Goal: Task Accomplishment & Management: Use online tool/utility

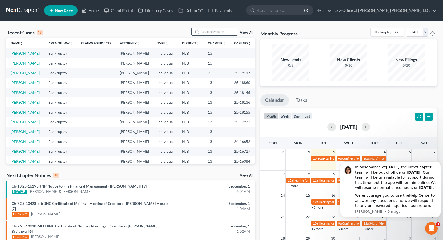
click at [225, 33] on input "search" at bounding box center [219, 32] width 37 height 8
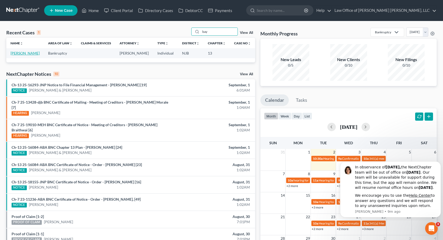
type input "bay"
click at [30, 55] on link "[PERSON_NAME]" at bounding box center [25, 53] width 29 height 4
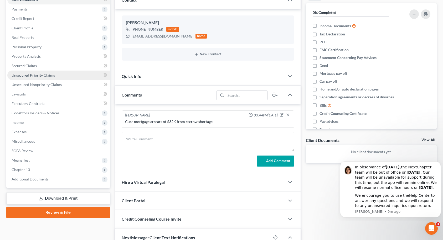
scroll to position [158, 0]
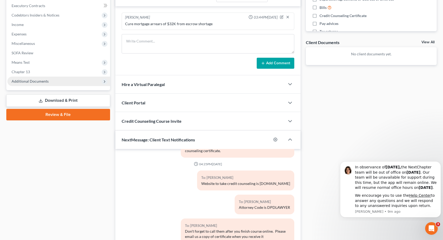
click at [38, 83] on span "Additional Documents" at bounding box center [30, 81] width 37 height 4
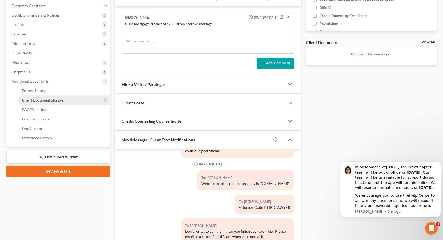
click at [38, 98] on span "Client Document Storage" at bounding box center [42, 100] width 41 height 4
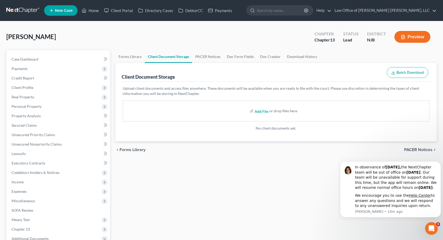
click at [257, 110] on input "file" at bounding box center [261, 110] width 13 height 9
click at [257, 112] on input "file" at bounding box center [261, 110] width 13 height 9
type input "C:\fakepath\Baylock_Kathleen_CC.pdf"
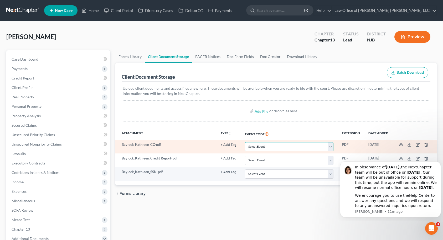
click at [261, 147] on select "Select Event 20 Largest Unsecured Creditors Amended Attorney Compensation State…" at bounding box center [289, 146] width 89 height 9
select select "9"
click at [245, 142] on select "Select Event 20 Largest Unsecured Creditors Amended Attorney Compensation State…" at bounding box center [289, 146] width 89 height 9
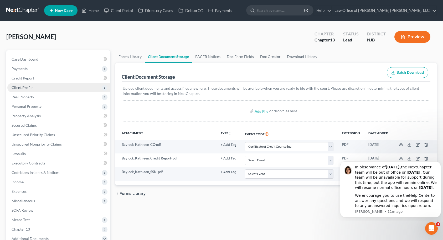
click at [31, 86] on span "Client Profile" at bounding box center [23, 87] width 22 height 4
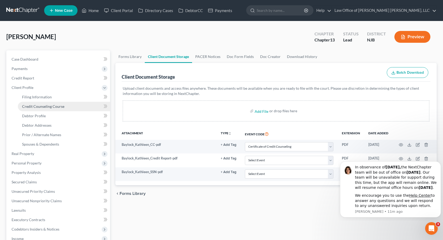
click at [32, 106] on span "Credit Counseling Course" at bounding box center [43, 106] width 42 height 4
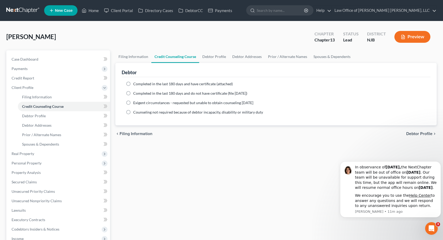
click at [133, 94] on label "Completed in the last 180 days and do not have certificate (file [DATE])" at bounding box center [190, 93] width 114 height 5
click at [135, 94] on input "Completed in the last 180 days and do not have certificate (file [DATE])" at bounding box center [136, 92] width 3 height 3
radio input "true"
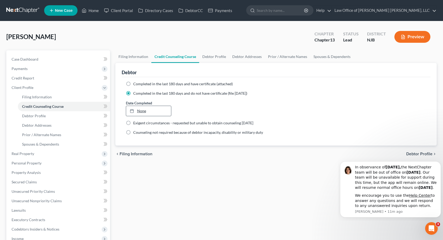
click at [139, 111] on link "None" at bounding box center [148, 111] width 45 height 10
type input "[DATE]"
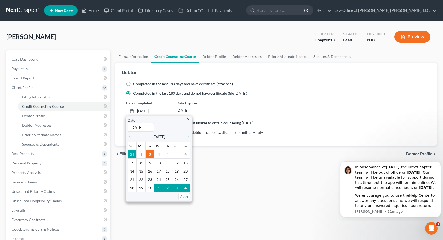
click at [130, 138] on icon "chevron_left" at bounding box center [131, 137] width 7 height 4
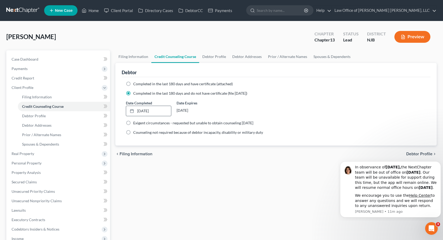
click at [211, 171] on div "Filing Information Credit Counseling Course Debtor Profile Debtor Addresses Pri…" at bounding box center [276, 192] width 327 height 285
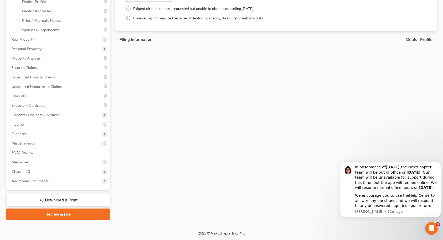
click at [55, 215] on link "Review & File" at bounding box center [58, 215] width 104 height 12
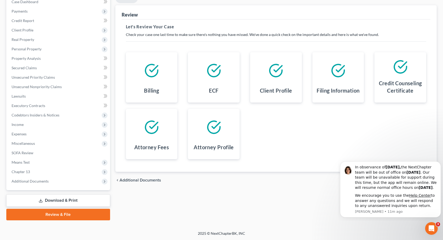
scroll to position [58, 0]
click at [438, 162] on icon "Dismiss notification" at bounding box center [439, 163] width 3 height 3
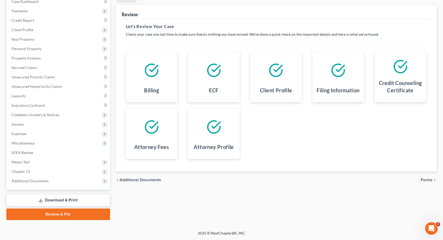
click at [424, 180] on span "Forms" at bounding box center [427, 180] width 12 height 4
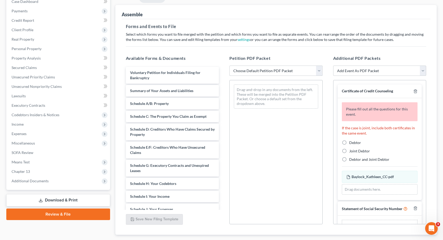
click at [269, 71] on select "Choose Default Petition PDF Packet Complete Bankruptcy Petition (all forms and …" at bounding box center [275, 71] width 93 height 11
select select "2"
click at [229, 66] on select "Choose Default Petition PDF Packet Complete Bankruptcy Petition (all forms and …" at bounding box center [275, 71] width 93 height 11
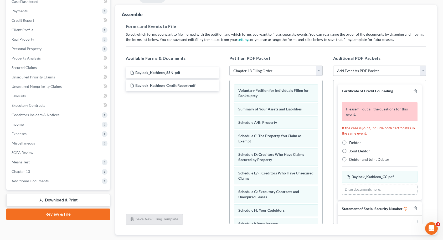
click at [349, 143] on label "Debtor" at bounding box center [355, 142] width 12 height 5
click at [351, 143] on input "Debtor" at bounding box center [352, 141] width 3 height 3
radio input "true"
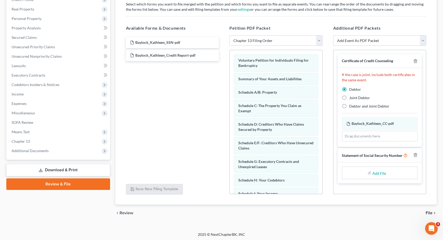
scroll to position [89, 0]
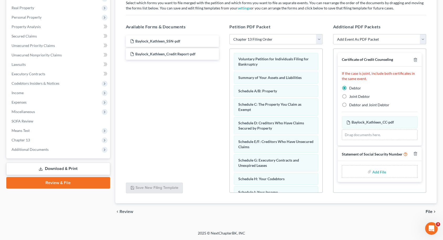
click at [381, 172] on input "file" at bounding box center [378, 171] width 13 height 9
type input "C:\fakepath\Baylock_Kathleen_SSN.pdf"
click at [428, 212] on span "File" at bounding box center [429, 212] width 7 height 4
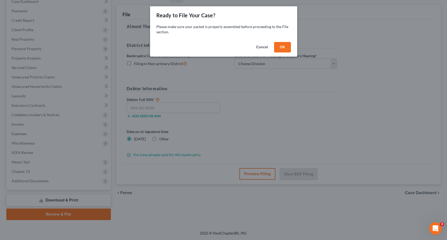
click at [285, 48] on button "OK" at bounding box center [282, 47] width 17 height 11
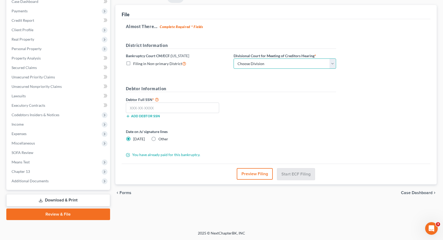
click at [267, 62] on select "Choose Division [GEOGRAPHIC_DATA] [GEOGRAPHIC_DATA]/[GEOGRAPHIC_DATA] [GEOGRAPH…" at bounding box center [285, 64] width 102 height 11
click at [234, 59] on select "Choose Division [GEOGRAPHIC_DATA] [GEOGRAPHIC_DATA]/[GEOGRAPHIC_DATA] [GEOGRAPH…" at bounding box center [285, 64] width 102 height 11
click at [251, 64] on select "Choose Division [GEOGRAPHIC_DATA] [GEOGRAPHIC_DATA]/[GEOGRAPHIC_DATA] [GEOGRAPH…" at bounding box center [285, 64] width 102 height 11
select select "0"
click at [234, 59] on select "Choose Division [GEOGRAPHIC_DATA] [GEOGRAPHIC_DATA]/[GEOGRAPHIC_DATA] [GEOGRAPH…" at bounding box center [285, 64] width 102 height 11
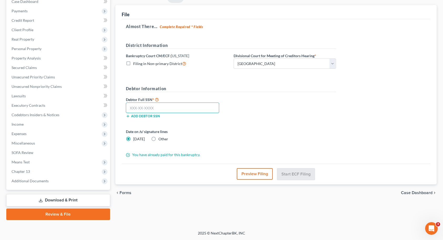
click at [158, 111] on input "text" at bounding box center [173, 108] width 94 height 11
type input "157-62-0283"
click at [158, 139] on label "Other" at bounding box center [163, 139] width 10 height 5
click at [161, 139] on input "Other" at bounding box center [162, 138] width 3 height 3
radio input "true"
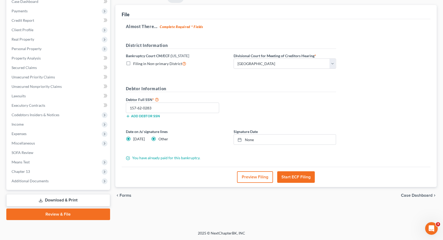
radio input "false"
click at [248, 140] on link "None" at bounding box center [285, 140] width 102 height 10
type input "[DATE]"
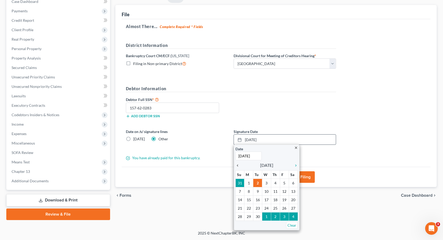
click at [238, 165] on icon "chevron_left" at bounding box center [238, 166] width 7 height 4
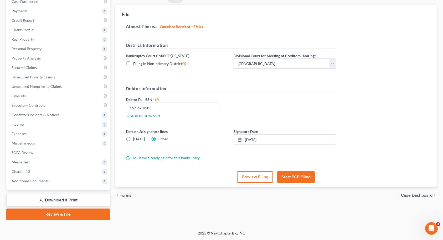
click at [289, 177] on button "Start ECF Filing" at bounding box center [296, 178] width 38 height 12
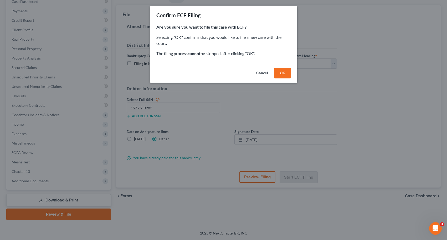
click at [281, 73] on button "OK" at bounding box center [282, 73] width 17 height 11
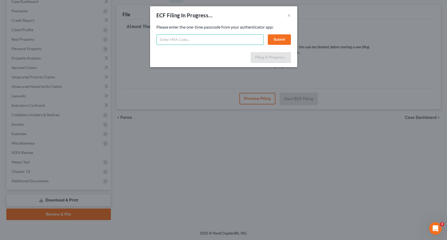
click at [228, 39] on input "text" at bounding box center [209, 39] width 107 height 11
type input "974718"
click at [281, 38] on button "Submit" at bounding box center [279, 39] width 23 height 11
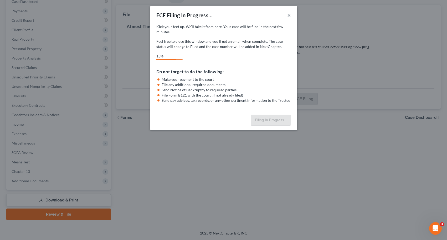
click at [289, 16] on button "×" at bounding box center [289, 15] width 4 height 6
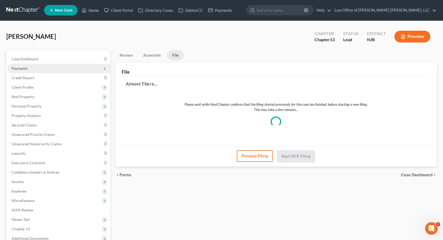
scroll to position [0, 0]
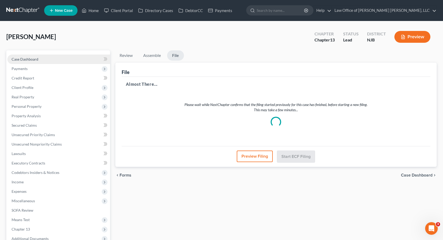
click at [50, 61] on link "Case Dashboard" at bounding box center [58, 59] width 103 height 9
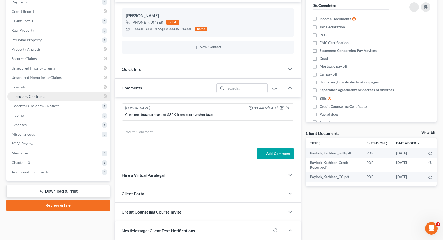
scroll to position [79, 0]
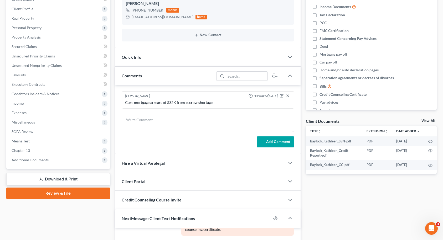
click at [151, 61] on div "Quick Info" at bounding box center [199, 57] width 169 height 18
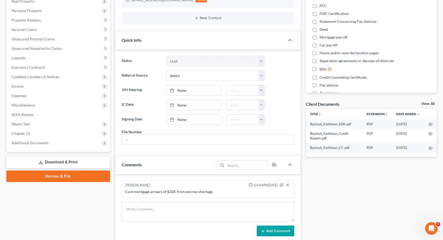
scroll to position [105, 0]
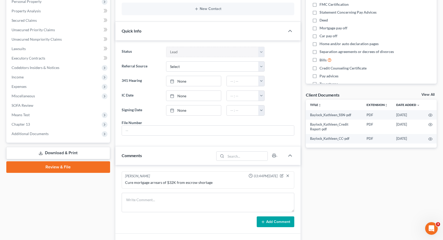
select select "10"
click at [152, 133] on input "text" at bounding box center [208, 131] width 172 height 10
type input "10589"
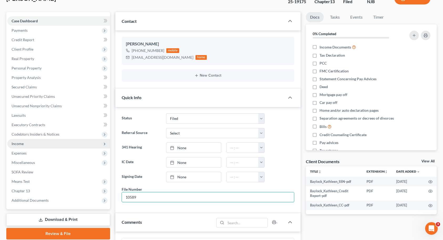
scroll to position [0, 0]
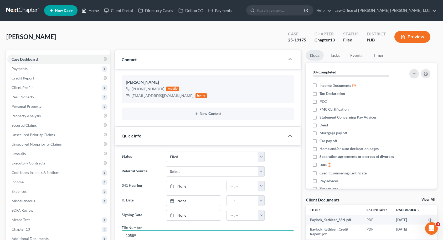
click at [91, 10] on link "Home" at bounding box center [90, 10] width 22 height 9
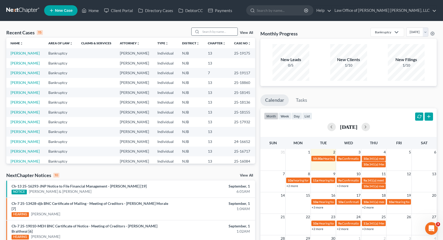
click at [210, 32] on input "search" at bounding box center [219, 32] width 37 height 8
click at [32, 52] on link "[PERSON_NAME]" at bounding box center [25, 53] width 29 height 4
select select "10"
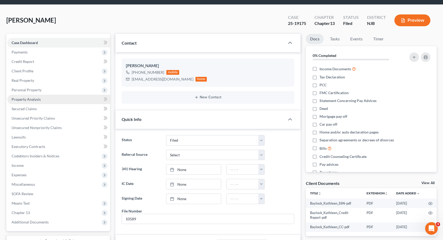
scroll to position [131, 0]
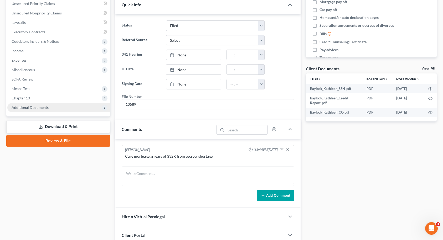
click at [50, 107] on span "Additional Documents" at bounding box center [58, 107] width 103 height 9
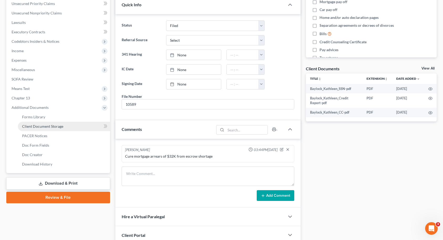
click at [45, 124] on span "Client Document Storage" at bounding box center [42, 126] width 41 height 4
select select "9"
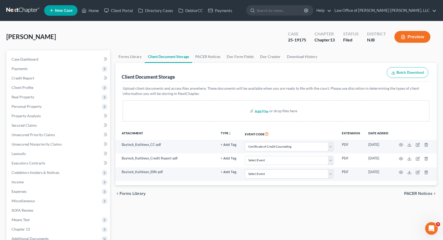
click at [260, 112] on input "file" at bounding box center [261, 110] width 13 height 9
click at [95, 11] on link "Home" at bounding box center [90, 10] width 22 height 9
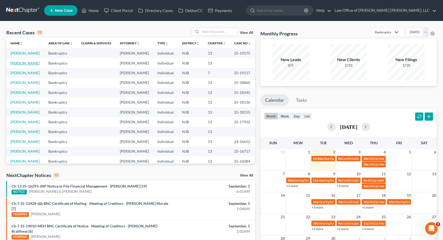
click at [35, 65] on link "[PERSON_NAME]" at bounding box center [25, 63] width 29 height 4
select select "14"
select select "6"
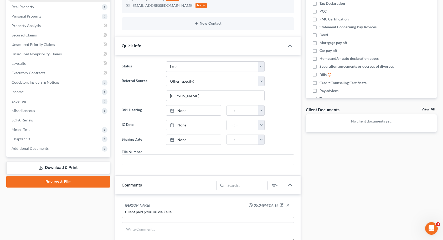
scroll to position [131, 0]
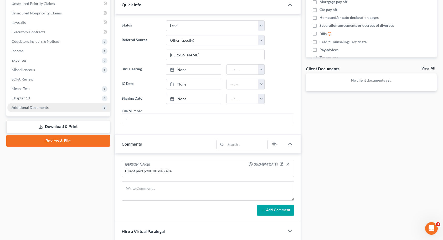
click at [46, 106] on span "Additional Documents" at bounding box center [30, 107] width 37 height 4
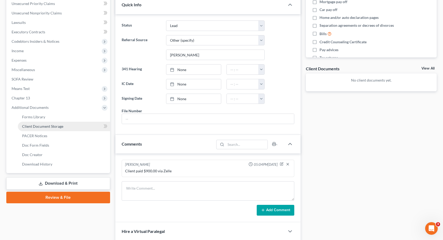
click at [46, 126] on span "Client Document Storage" at bounding box center [42, 126] width 41 height 4
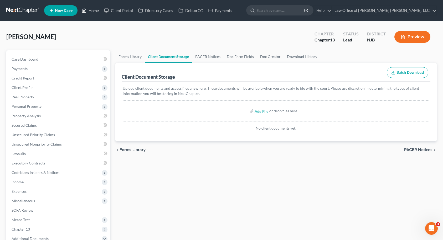
click at [93, 12] on link "Home" at bounding box center [90, 10] width 22 height 9
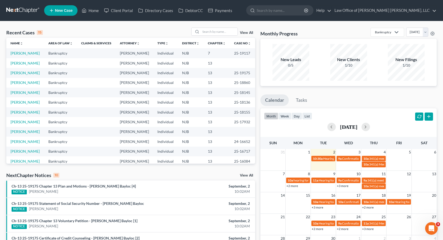
click at [434, 52] on div "New Filings 1/10" at bounding box center [406, 62] width 58 height 39
click at [67, 11] on span "New Case" at bounding box center [64, 11] width 18 height 4
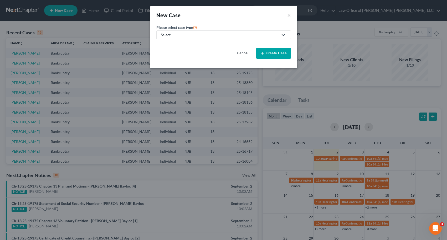
click at [233, 33] on div "Select..." at bounding box center [219, 34] width 117 height 5
click at [289, 14] on button "×" at bounding box center [289, 15] width 4 height 7
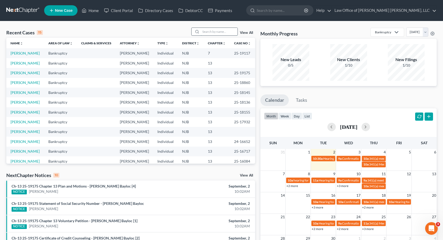
click at [213, 31] on input "search" at bounding box center [219, 32] width 37 height 8
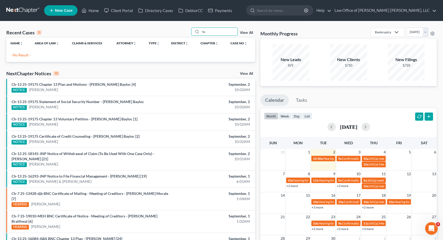
type input "t"
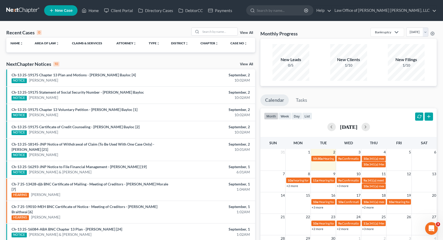
click at [53, 13] on icon at bounding box center [51, 10] width 5 height 6
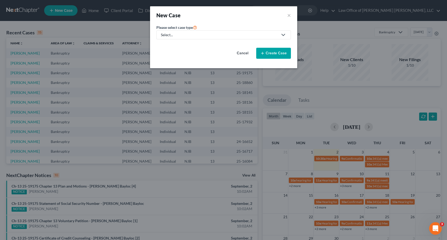
click at [196, 37] on div "Select..." at bounding box center [219, 34] width 117 height 5
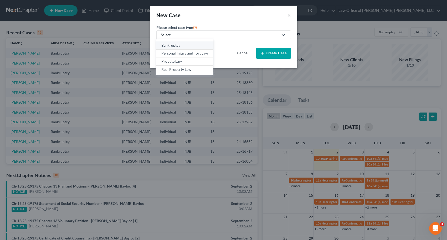
click at [192, 44] on div "Bankruptcy" at bounding box center [184, 45] width 47 height 5
select select "51"
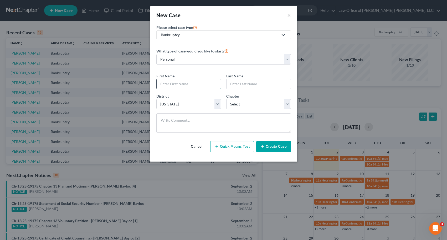
click at [186, 82] on input "text" at bounding box center [189, 84] width 64 height 10
type input "Shakeira"
type input "[PERSON_NAME]"
click at [231, 103] on select "Select 7 11 12 13" at bounding box center [258, 104] width 65 height 11
select select "0"
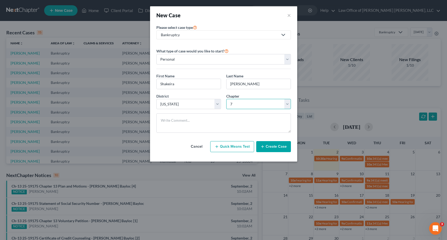
click at [226, 99] on select "Select 7 11 12 13" at bounding box center [258, 104] width 65 height 11
click at [229, 119] on textarea at bounding box center [223, 123] width 135 height 19
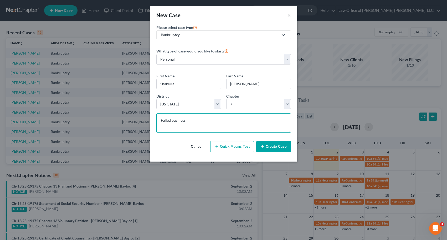
type textarea "Failed business"
click at [284, 151] on button "Create Case" at bounding box center [273, 146] width 35 height 11
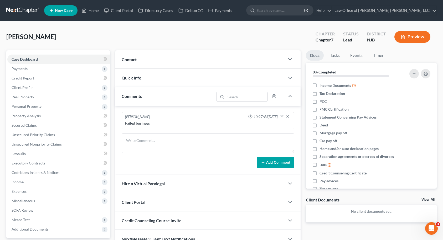
click at [151, 59] on div "Contact" at bounding box center [199, 59] width 169 height 18
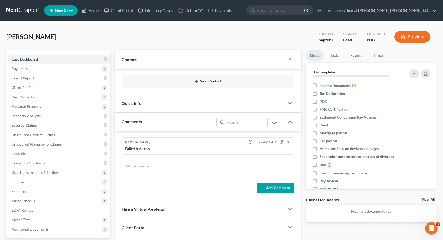
click at [209, 80] on button "New Contact" at bounding box center [208, 81] width 164 height 4
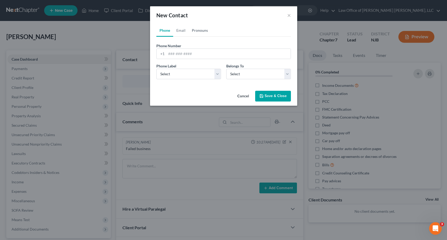
click at [202, 34] on link "Pronouns" at bounding box center [200, 30] width 22 height 13
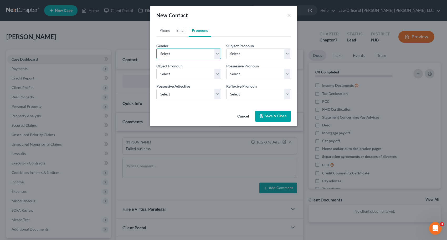
click at [167, 51] on select "Select [DEMOGRAPHIC_DATA] [DEMOGRAPHIC_DATA] [DEMOGRAPHIC_DATA] More Than One P…" at bounding box center [188, 54] width 65 height 11
select select "1"
click at [156, 49] on select "Select [DEMOGRAPHIC_DATA] [DEMOGRAPHIC_DATA] [DEMOGRAPHIC_DATA] More Than One P…" at bounding box center [188, 54] width 65 height 11
select select "1"
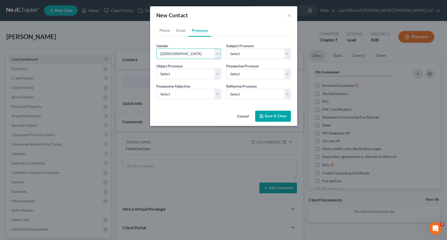
select select "1"
click at [182, 31] on link "Email" at bounding box center [181, 30] width 16 height 13
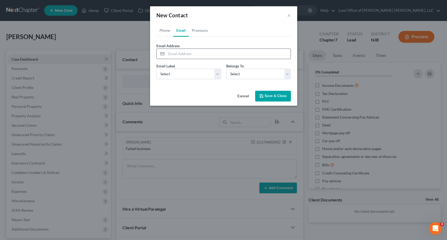
paste input "[EMAIL_ADDRESS][DOMAIN_NAME]"
type input "[EMAIL_ADDRESS][DOMAIN_NAME]"
click at [194, 74] on select "Select Home Work Other" at bounding box center [188, 74] width 65 height 11
select select "0"
click at [156, 69] on select "Select Home Work Other" at bounding box center [188, 74] width 65 height 11
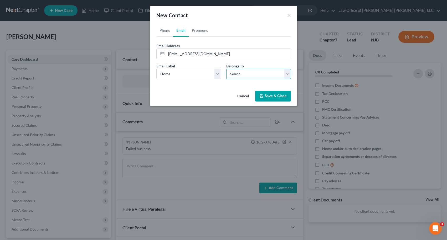
click at [237, 76] on select "Select Client Other" at bounding box center [258, 74] width 65 height 11
select select "0"
click at [226, 69] on select "Select Client Other" at bounding box center [258, 74] width 65 height 11
select select "0"
click at [165, 31] on link "Phone" at bounding box center [164, 30] width 17 height 13
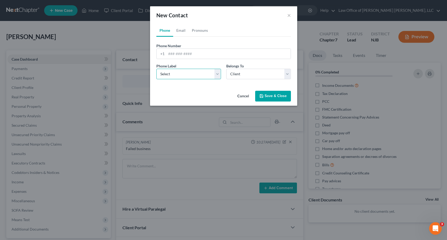
click at [198, 72] on select "Select Mobile Home Work Other" at bounding box center [188, 74] width 65 height 11
select select "0"
click at [156, 69] on select "Select Mobile Home Work Other" at bounding box center [188, 74] width 65 height 11
click at [179, 55] on input "tel" at bounding box center [228, 54] width 124 height 10
type input "8568794851"
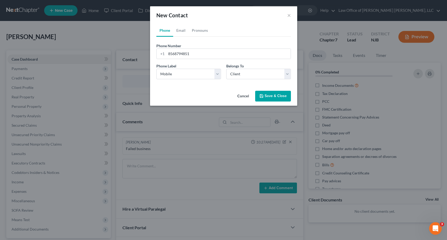
click at [276, 97] on button "Save & Close" at bounding box center [273, 96] width 36 height 11
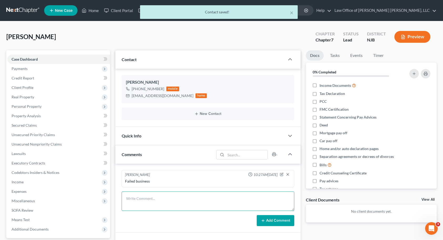
click at [167, 195] on textarea at bounding box center [208, 201] width 173 height 19
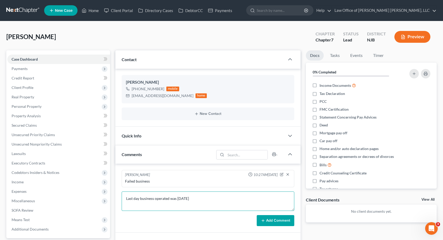
type textarea "Last day business operated was [DATE]"
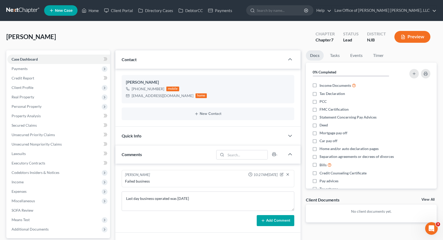
click at [282, 220] on button "Add Comment" at bounding box center [276, 220] width 38 height 11
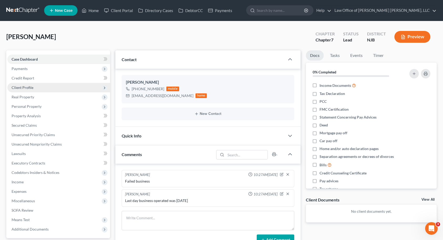
click at [31, 88] on span "Client Profile" at bounding box center [23, 87] width 22 height 4
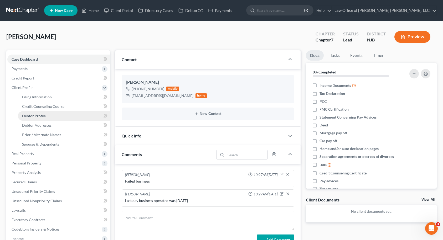
click at [30, 115] on span "Debtor Profile" at bounding box center [34, 116] width 24 height 4
select select "0"
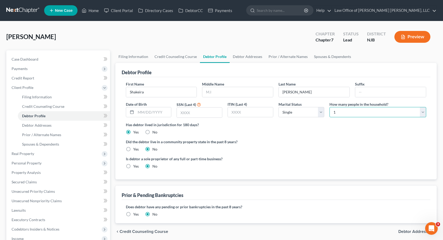
click at [342, 114] on select "Select 1 2 3 4 5 6 7 8 9 10 11 12 13 14 15 16 17 18 19 20" at bounding box center [378, 112] width 97 height 11
select select "3"
click at [330, 107] on select "Select 1 2 3 4 5 6 7 8 9 10 11 12 13 14 15 16 17 18 19 20" at bounding box center [378, 112] width 97 height 11
click at [161, 111] on input "text" at bounding box center [153, 112] width 35 height 10
type input "[DATE]"
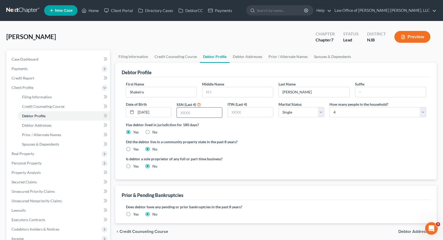
click at [212, 112] on input "text" at bounding box center [199, 113] width 45 height 10
type input "3059"
click at [310, 110] on select "Select Single Married Separated Divorced Widowed" at bounding box center [302, 112] width 46 height 11
click at [279, 107] on select "Select Single Married Separated Divorced Widowed" at bounding box center [302, 112] width 46 height 11
click at [266, 139] on ng-include "First Name [PERSON_NAME] Middle Name Last Name [PERSON_NAME] Suffix Date of Bir…" at bounding box center [276, 127] width 301 height 92
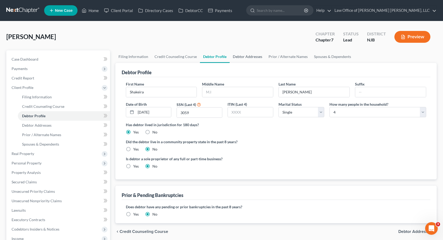
click at [242, 59] on link "Debtor Addresses" at bounding box center [248, 56] width 36 height 13
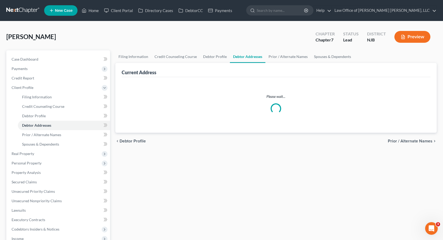
select select "0"
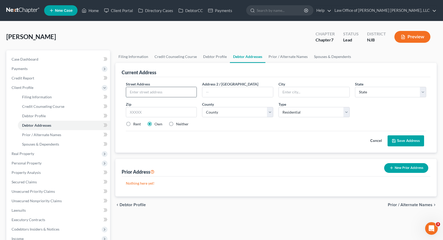
click at [158, 90] on input "text" at bounding box center [161, 92] width 71 height 10
type input "[STREET_ADDRESS]"
type input "08081"
type input "[GEOGRAPHIC_DATA]"
select select "33"
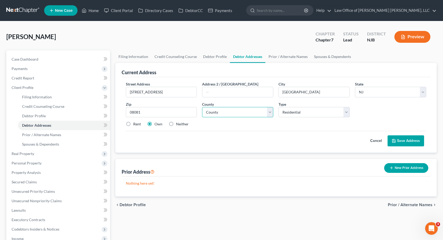
click at [220, 115] on select "County [GEOGRAPHIC_DATA] [GEOGRAPHIC_DATA] [GEOGRAPHIC_DATA] [GEOGRAPHIC_DATA] …" at bounding box center [237, 112] width 71 height 11
select select "3"
click at [202, 107] on select "County [GEOGRAPHIC_DATA] [GEOGRAPHIC_DATA] [GEOGRAPHIC_DATA] [GEOGRAPHIC_DATA] …" at bounding box center [237, 112] width 71 height 11
click at [404, 141] on button "Save Address" at bounding box center [406, 141] width 37 height 11
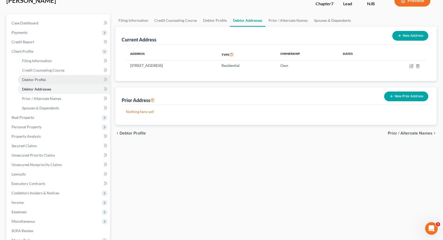
scroll to position [105, 0]
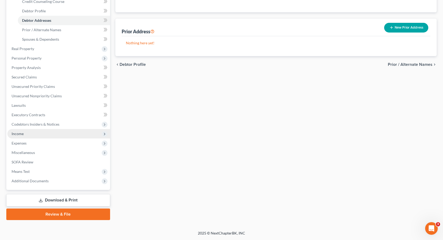
click at [26, 132] on span "Income" at bounding box center [58, 133] width 103 height 9
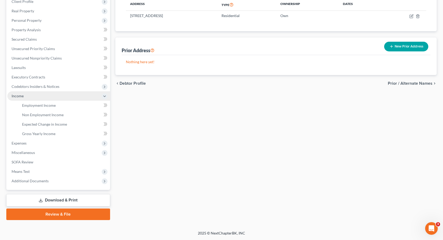
scroll to position [86, 0]
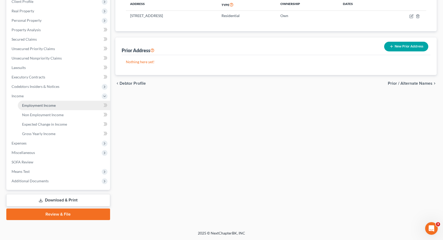
click at [40, 104] on span "Employment Income" at bounding box center [39, 105] width 34 height 4
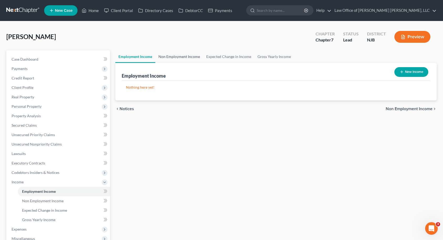
click at [182, 57] on link "Non Employment Income" at bounding box center [179, 56] width 48 height 13
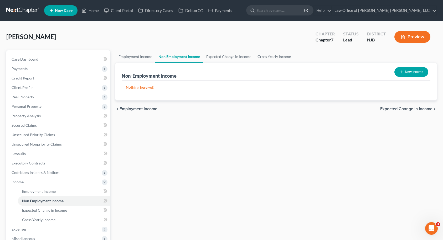
click at [405, 70] on button "New Income" at bounding box center [411, 72] width 34 height 10
select select "0"
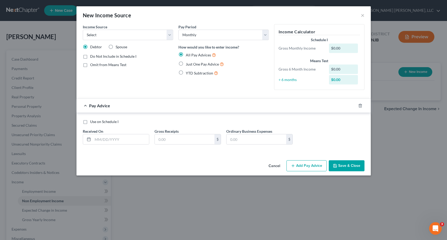
click at [90, 123] on label "Use on Schedule I" at bounding box center [104, 121] width 28 height 5
click at [92, 123] on input "Use on Schedule I" at bounding box center [93, 120] width 3 height 3
checkbox input "true"
click at [105, 138] on input "text" at bounding box center [121, 140] width 56 height 10
type input "[DATE]"
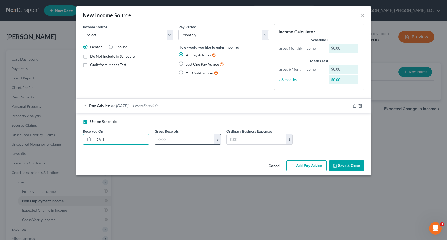
click at [170, 141] on input "text" at bounding box center [185, 140] width 60 height 10
type input "0.00"
click at [153, 37] on select "Select Unemployment Disability (from employer) Pension Retirement Social Securi…" at bounding box center [128, 35] width 90 height 11
select select "10"
click at [83, 30] on select "Select Unemployment Disability (from employer) Pension Retirement Social Securi…" at bounding box center [128, 35] width 90 height 11
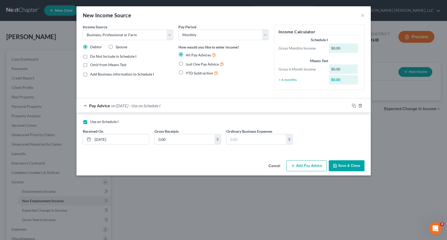
click at [153, 87] on div "Income Source * Select Unemployment Disability (from employer) Pension Retireme…" at bounding box center [128, 59] width 96 height 70
click at [90, 122] on label "Use on Schedule I" at bounding box center [104, 121] width 28 height 5
click at [92, 122] on input "Use on Schedule I" at bounding box center [93, 120] width 3 height 3
checkbox input "false"
click at [133, 138] on input "[DATE]" at bounding box center [121, 140] width 56 height 10
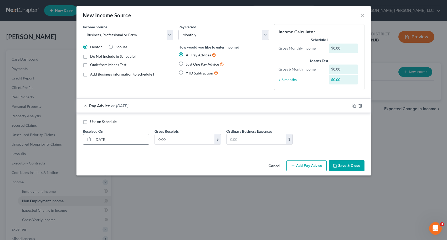
click at [133, 138] on input "[DATE]" at bounding box center [121, 140] width 56 height 10
type input "[DATE]"
click at [26, 43] on div "New Income Source × Income Source * Select Unemployment Disability (from employ…" at bounding box center [223, 120] width 447 height 240
click at [353, 164] on button "Save & Close" at bounding box center [347, 166] width 36 height 11
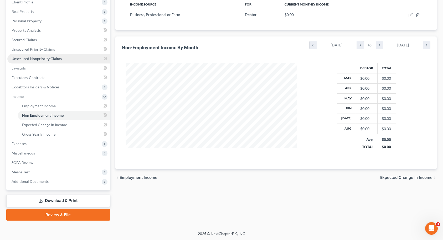
scroll to position [86, 0]
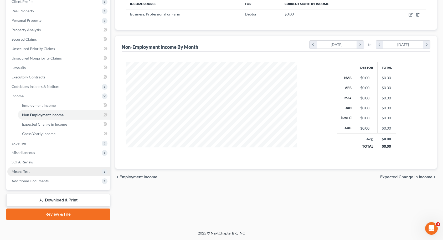
click at [25, 172] on span "Means Test" at bounding box center [21, 171] width 18 height 4
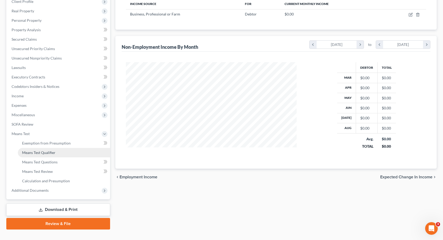
click at [39, 149] on link "Means Test Qualifier" at bounding box center [64, 152] width 92 height 9
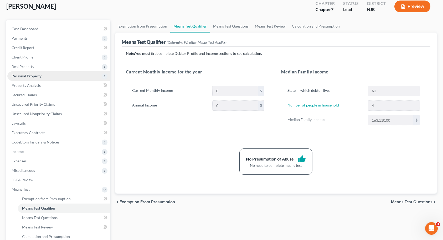
scroll to position [79, 0]
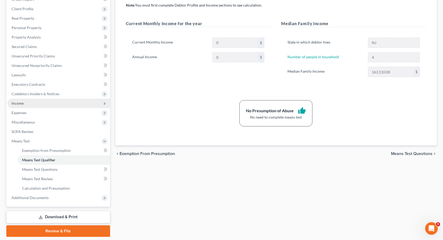
click at [22, 105] on span "Income" at bounding box center [18, 103] width 12 height 4
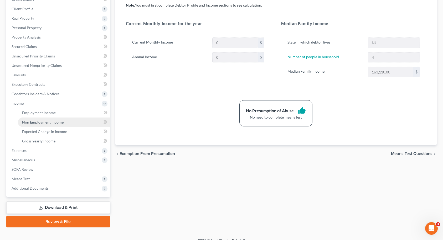
click at [29, 123] on span "Non Employment Income" at bounding box center [43, 122] width 42 height 4
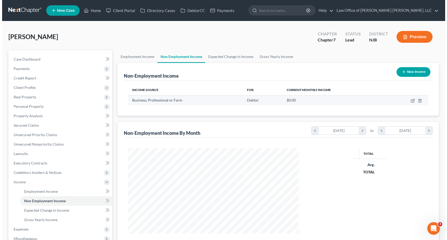
scroll to position [94, 182]
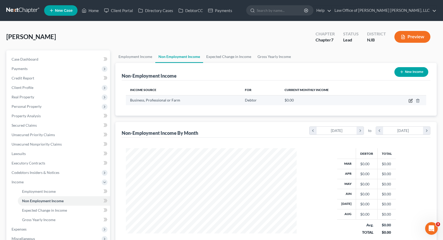
click at [410, 101] on icon "button" at bounding box center [411, 101] width 4 height 4
select select "10"
select select "0"
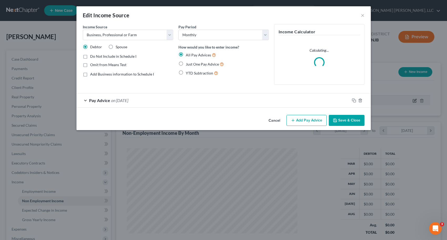
scroll to position [94, 183]
click at [99, 100] on span "Pay Advice" at bounding box center [99, 100] width 21 height 5
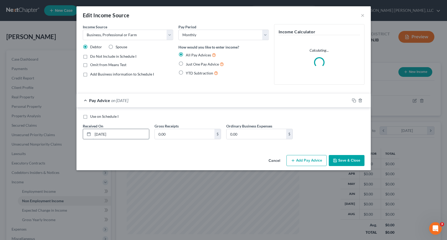
click at [116, 134] on input "[DATE]" at bounding box center [121, 134] width 56 height 10
type input "[DATE]"
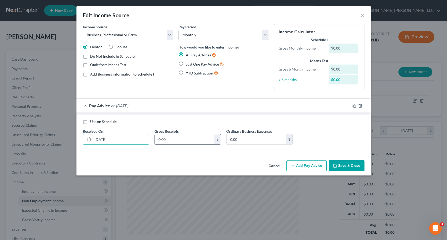
click at [168, 141] on input "0.00" at bounding box center [185, 140] width 60 height 10
type input "10,549.22"
click at [293, 165] on line "button" at bounding box center [293, 166] width 0 height 2
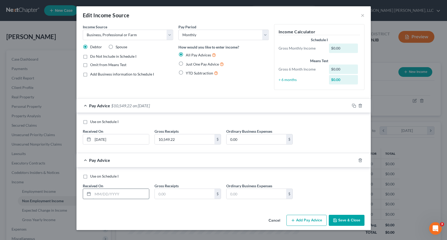
click at [106, 196] on input "text" at bounding box center [121, 194] width 56 height 10
type input "[DATE]"
click at [163, 196] on input "text" at bounding box center [185, 194] width 60 height 10
type input "10,260.00"
click at [303, 220] on button "Add Pay Advice" at bounding box center [306, 220] width 40 height 11
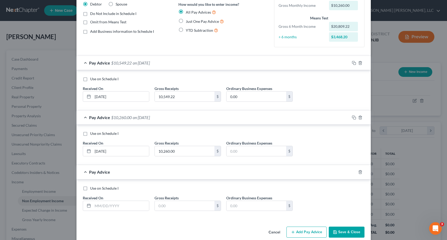
scroll to position [51, 0]
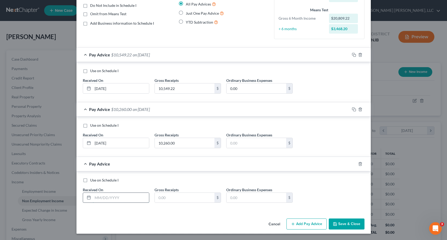
click at [111, 198] on input "text" at bounding box center [121, 198] width 56 height 10
type input "[DATE]"
click at [170, 198] on input "text" at bounding box center [185, 198] width 60 height 10
type input "7,090.00"
click at [304, 223] on button "Add Pay Advice" at bounding box center [306, 224] width 40 height 11
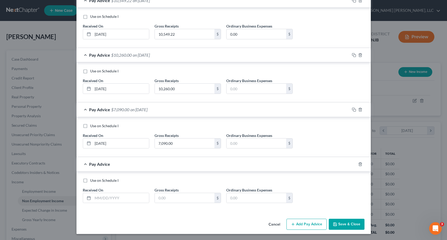
scroll to position [106, 0]
click at [106, 198] on input "text" at bounding box center [121, 198] width 56 height 10
type input "[DATE]"
click at [160, 197] on input "text" at bounding box center [185, 198] width 60 height 10
type input "1,660.00"
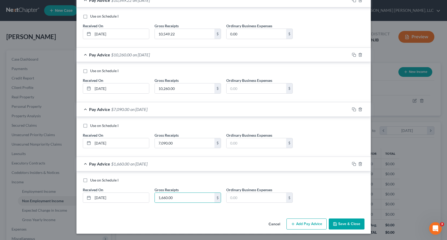
click at [304, 225] on button "Add Pay Advice" at bounding box center [306, 224] width 40 height 11
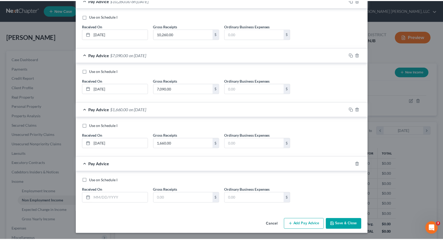
scroll to position [160, 0]
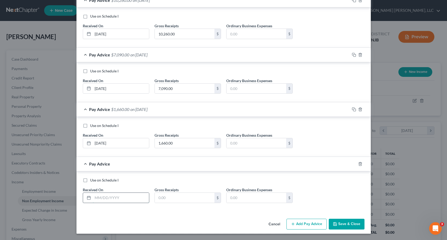
click at [119, 197] on input "text" at bounding box center [121, 198] width 56 height 10
type input "[DATE]"
click at [155, 197] on input "text" at bounding box center [185, 198] width 60 height 10
type input "0.00"
click at [352, 225] on button "Save & Close" at bounding box center [347, 224] width 36 height 11
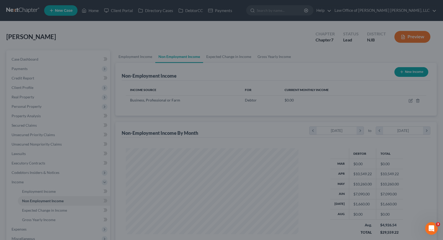
scroll to position [262691, 262604]
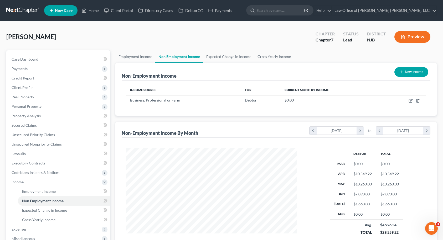
click at [421, 54] on ul "Employment Income Non Employment Income Expected Change in Income Gross Yearly …" at bounding box center [276, 56] width 322 height 13
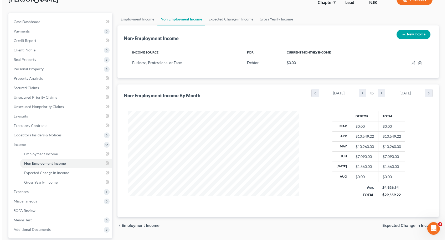
scroll to position [34, 0]
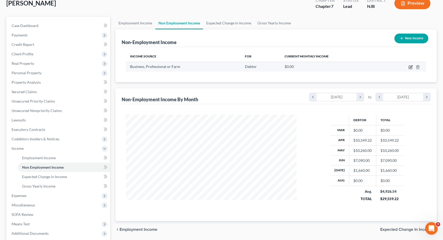
click at [410, 68] on icon "button" at bounding box center [411, 67] width 4 height 4
select select "10"
select select "0"
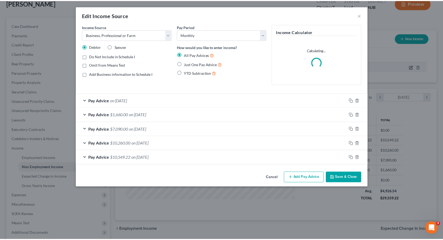
scroll to position [94, 183]
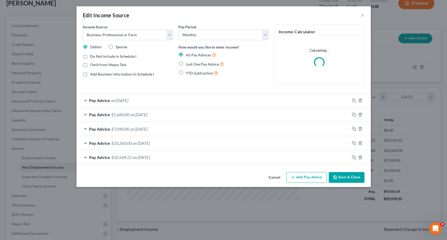
click at [308, 176] on button "Add Pay Advice" at bounding box center [306, 177] width 40 height 11
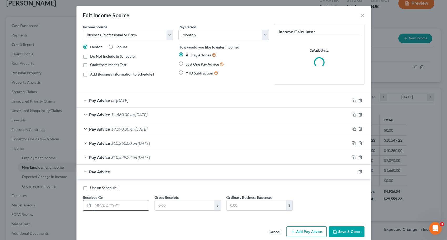
click at [118, 209] on input "text" at bounding box center [121, 206] width 56 height 10
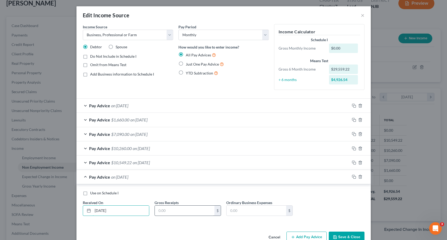
type input "[DATE]"
click at [167, 211] on input "text" at bounding box center [185, 211] width 60 height 10
type input "12,922.94"
click at [337, 236] on button "Save & Close" at bounding box center [347, 237] width 36 height 11
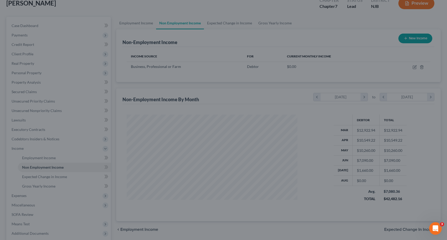
scroll to position [262691, 262604]
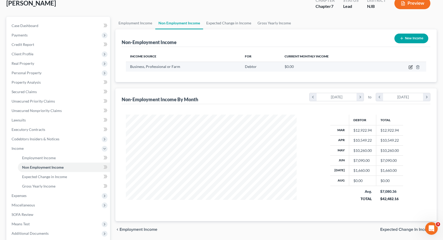
click at [410, 69] on icon "button" at bounding box center [411, 67] width 4 height 4
select select "10"
select select "0"
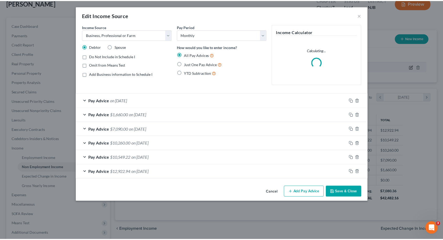
scroll to position [94, 183]
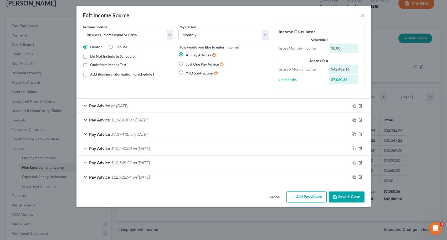
click at [352, 197] on button "Save & Close" at bounding box center [347, 197] width 36 height 11
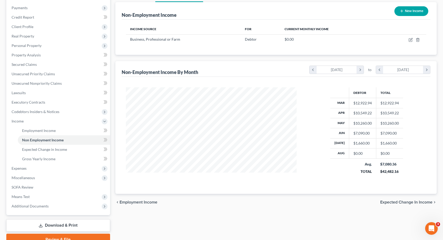
scroll to position [86, 0]
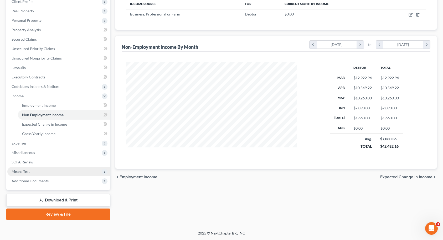
click at [38, 172] on span "Means Test" at bounding box center [58, 171] width 103 height 9
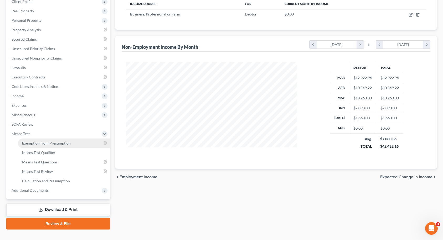
click at [48, 144] on span "Exemption from Presumption" at bounding box center [46, 143] width 49 height 4
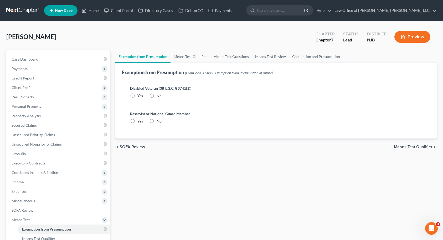
click at [157, 93] on label "No" at bounding box center [159, 95] width 5 height 5
click at [159, 93] on input "No" at bounding box center [160, 94] width 3 height 3
radio input "true"
click at [157, 119] on label "No" at bounding box center [159, 121] width 5 height 5
click at [159, 119] on input "No" at bounding box center [160, 120] width 3 height 3
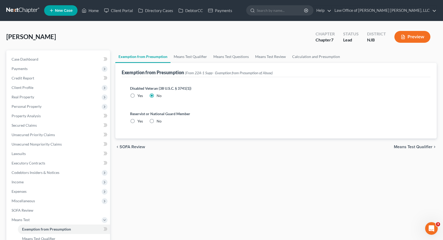
radio input "true"
click at [195, 55] on link "Means Test Qualifier" at bounding box center [191, 56] width 40 height 13
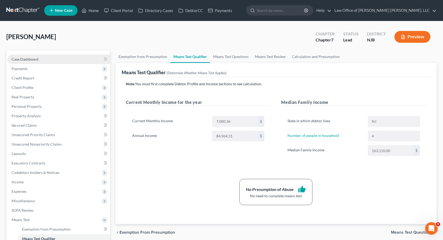
click at [57, 61] on link "Case Dashboard" at bounding box center [58, 59] width 103 height 9
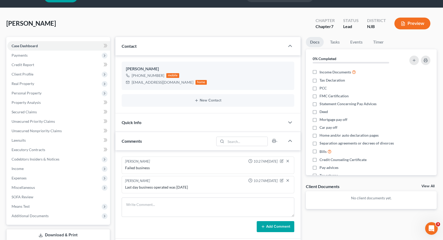
scroll to position [26, 0]
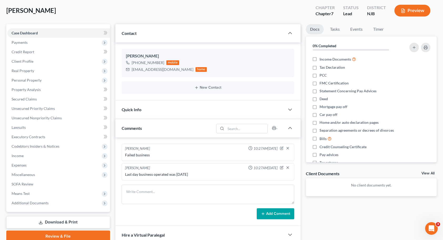
click at [19, 19] on div "[PERSON_NAME] Upgraded Chapter Chapter 7 Status Lead District NJB Preview" at bounding box center [221, 12] width 430 height 23
click at [282, 168] on icon "button" at bounding box center [282, 167] width 2 height 2
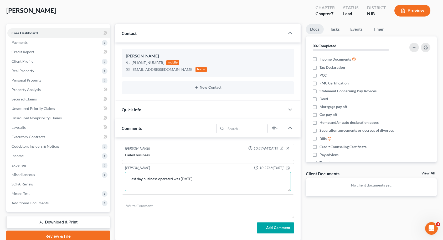
click at [232, 177] on textarea "Last day business operated was [DATE]" at bounding box center [208, 181] width 166 height 19
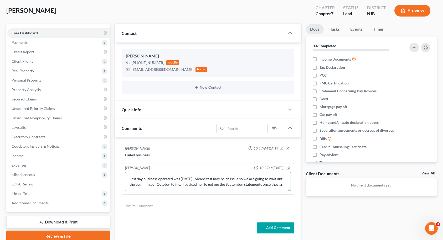
scroll to position [1, 0]
type textarea "Last day business operated was [DATE]. Means test may be an issue so we are goi…"
click at [288, 168] on icon "button" at bounding box center [288, 168] width 4 height 4
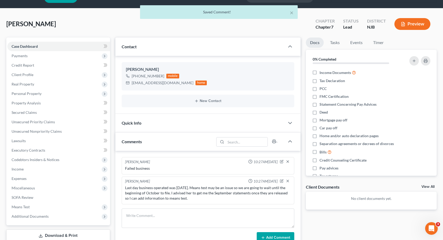
scroll to position [0, 0]
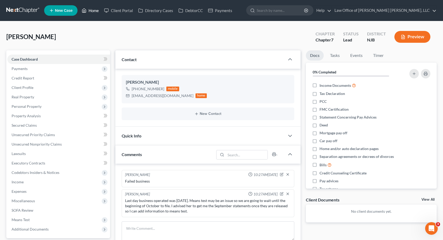
click at [95, 11] on link "Home" at bounding box center [90, 10] width 22 height 9
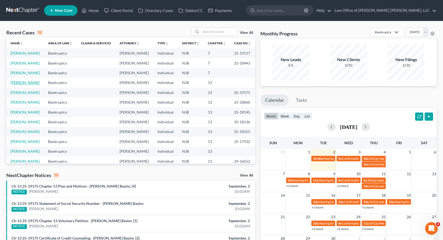
click at [32, 85] on link "[PERSON_NAME]" at bounding box center [25, 82] width 29 height 4
select select "14"
select select "6"
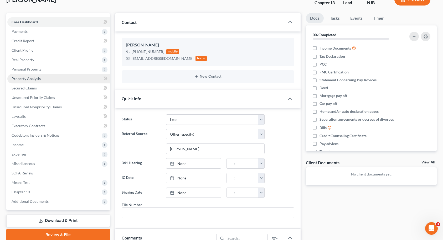
scroll to position [105, 0]
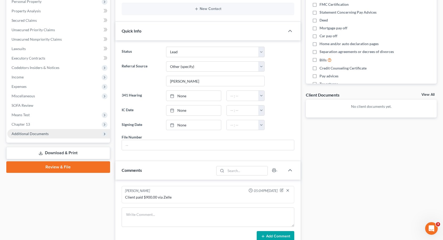
click at [41, 134] on span "Additional Documents" at bounding box center [30, 134] width 37 height 4
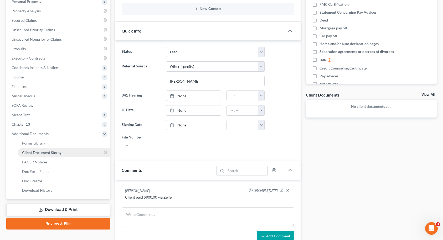
click at [41, 156] on link "Client Document Storage" at bounding box center [64, 152] width 92 height 9
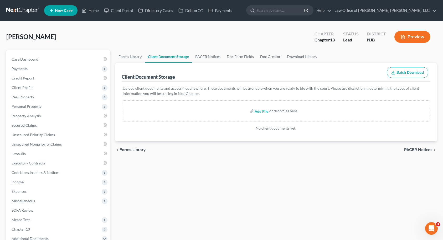
click at [256, 112] on input "file" at bounding box center [261, 110] width 13 height 9
type input "C:\fakepath\[PERSON_NAME]-Yelverton_Angela_CC.pdf"
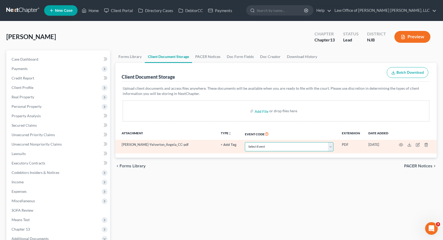
click at [253, 147] on select "Select Event 20 Largest Unsecured Creditors Amended Attorney Compensation State…" at bounding box center [289, 146] width 89 height 9
select select "9"
click at [245, 142] on select "Select Event 20 Largest Unsecured Creditors Amended Attorney Compensation State…" at bounding box center [289, 146] width 89 height 9
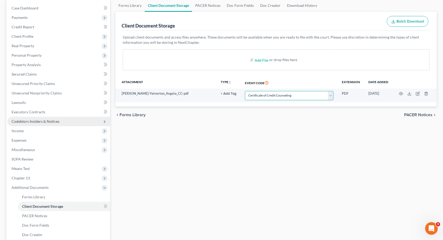
scroll to position [115, 0]
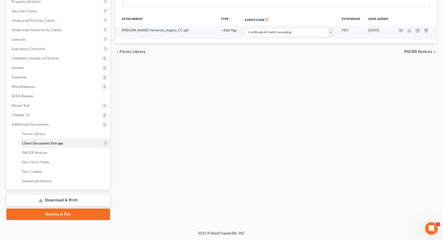
click at [46, 214] on link "Review & File" at bounding box center [58, 215] width 104 height 12
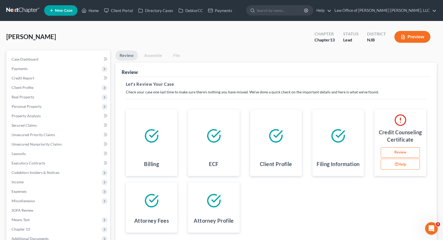
click at [397, 158] on link "Review" at bounding box center [400, 153] width 39 height 11
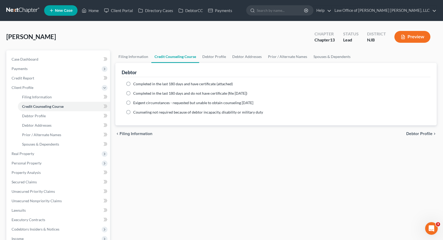
click at [133, 94] on label "Completed in the last 180 days and do not have certificate (file [DATE])" at bounding box center [190, 93] width 114 height 5
click at [135, 94] on input "Completed in the last 180 days and do not have certificate (file [DATE])" at bounding box center [136, 92] width 3 height 3
radio input "true"
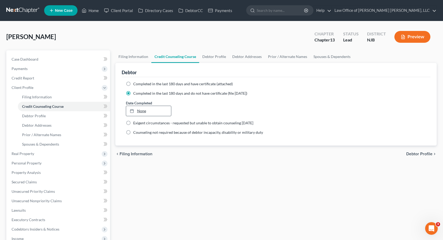
click at [137, 110] on link "None" at bounding box center [148, 111] width 45 height 10
type input "[DATE]"
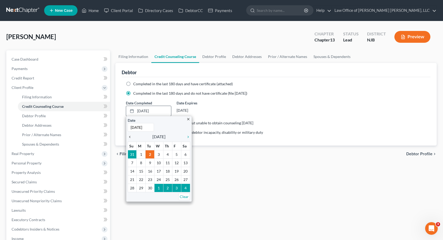
click at [130, 137] on icon "chevron_left" at bounding box center [131, 137] width 7 height 4
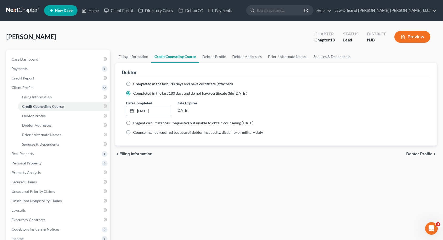
click at [221, 168] on div "Filing Information Credit Counseling Course Debtor Profile Debtor Addresses Pri…" at bounding box center [276, 192] width 327 height 285
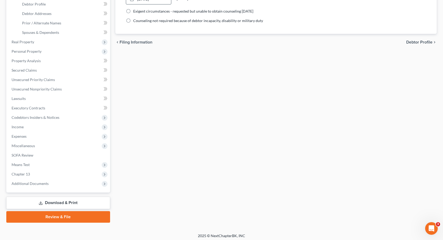
scroll to position [115, 0]
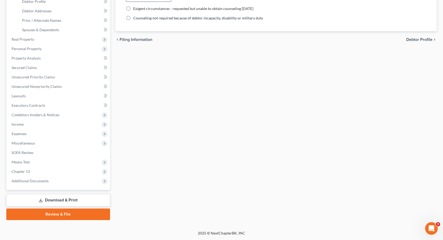
click at [58, 213] on link "Review & File" at bounding box center [58, 215] width 104 height 12
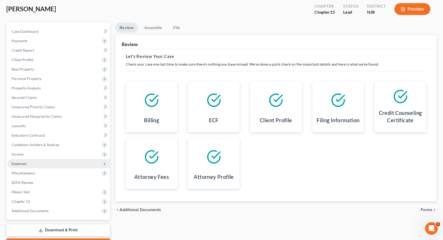
scroll to position [58, 0]
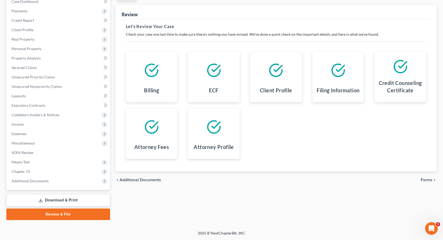
click at [428, 182] on span "Forms" at bounding box center [427, 180] width 12 height 4
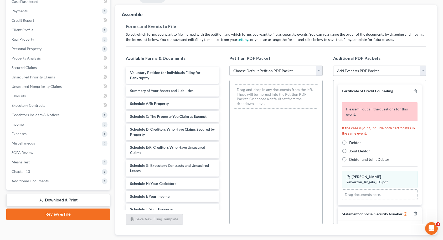
click at [295, 73] on select "Choose Default Petition PDF Packet Complete Bankruptcy Petition (all forms and …" at bounding box center [275, 71] width 93 height 11
select select "2"
click at [229, 66] on select "Choose Default Petition PDF Packet Complete Bankruptcy Petition (all forms and …" at bounding box center [275, 71] width 93 height 11
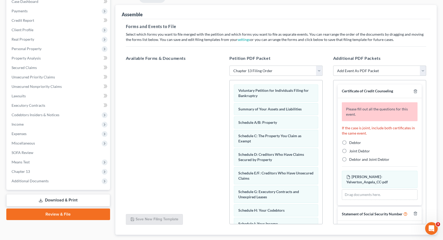
click at [349, 143] on label "Debtor" at bounding box center [355, 142] width 12 height 5
click at [351, 143] on input "Debtor" at bounding box center [352, 141] width 3 height 3
radio input "true"
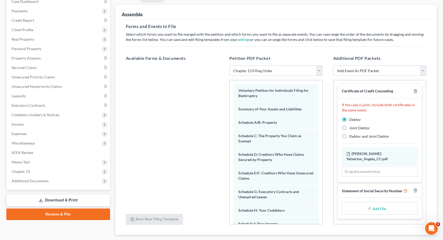
scroll to position [89, 0]
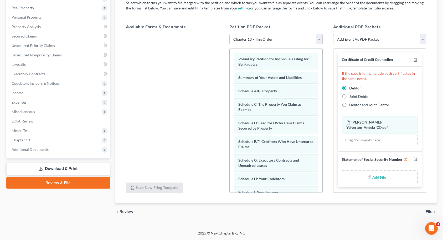
click at [374, 172] on input "file" at bounding box center [378, 176] width 13 height 9
type input "C:\fakepath\[PERSON_NAME].pdf"
click at [429, 211] on span "File" at bounding box center [429, 212] width 7 height 4
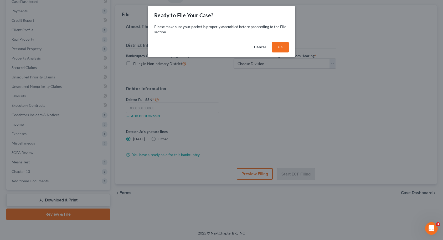
scroll to position [58, 0]
click at [276, 48] on button "OK" at bounding box center [282, 47] width 17 height 11
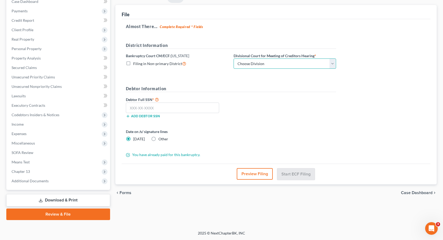
click at [270, 60] on select "Choose Division [GEOGRAPHIC_DATA] [GEOGRAPHIC_DATA]/[GEOGRAPHIC_DATA] [GEOGRAPH…" at bounding box center [285, 64] width 102 height 11
click at [234, 59] on select "Choose Division [GEOGRAPHIC_DATA] [GEOGRAPHIC_DATA]/[GEOGRAPHIC_DATA] [GEOGRAPH…" at bounding box center [285, 64] width 102 height 11
click at [249, 66] on select "Choose Division [GEOGRAPHIC_DATA] [GEOGRAPHIC_DATA]/[GEOGRAPHIC_DATA] [GEOGRAPH…" at bounding box center [285, 64] width 102 height 11
select select "0"
click at [234, 59] on select "Choose Division [GEOGRAPHIC_DATA] [GEOGRAPHIC_DATA]/[GEOGRAPHIC_DATA] [GEOGRAPH…" at bounding box center [285, 64] width 102 height 11
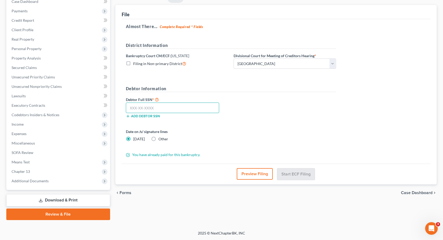
click at [176, 107] on input "text" at bounding box center [173, 108] width 94 height 11
type input "210-60-3642"
click at [158, 139] on label "Other" at bounding box center [163, 139] width 10 height 5
click at [161, 139] on input "Other" at bounding box center [162, 138] width 3 height 3
radio input "true"
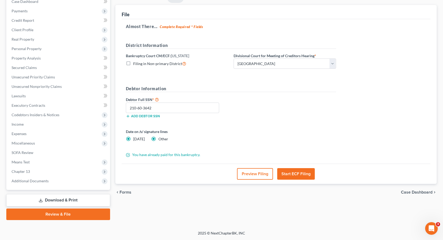
radio input "false"
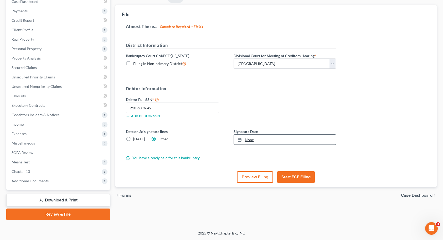
click at [252, 140] on link "None" at bounding box center [285, 140] width 102 height 10
type input "[DATE]"
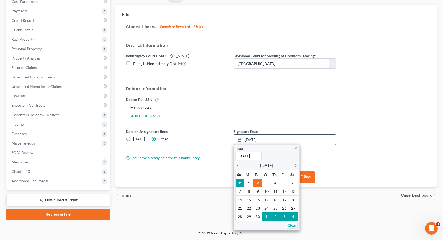
click at [239, 166] on icon "chevron_left" at bounding box center [238, 166] width 7 height 4
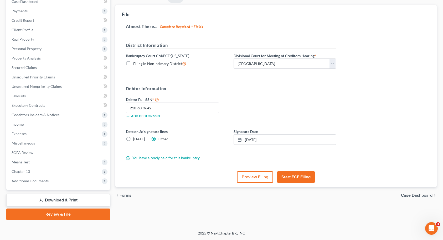
click at [288, 179] on button "Start ECF Filing" at bounding box center [296, 178] width 38 height 12
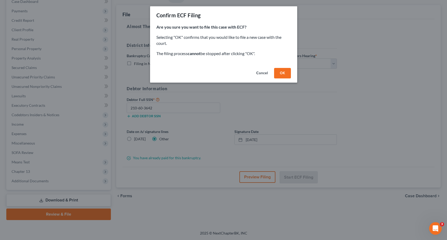
click at [264, 74] on button "Cancel" at bounding box center [262, 73] width 20 height 11
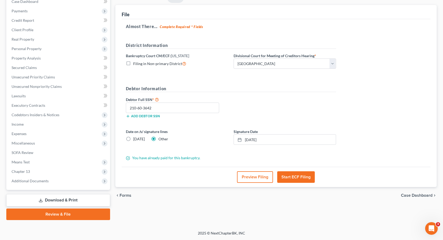
click at [300, 177] on button "Start ECF Filing" at bounding box center [296, 178] width 38 height 12
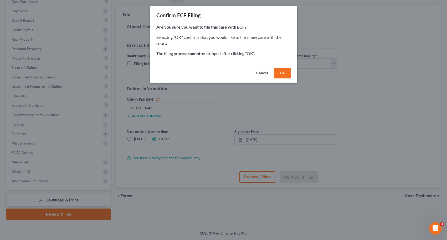
click at [282, 75] on button "OK" at bounding box center [282, 73] width 17 height 11
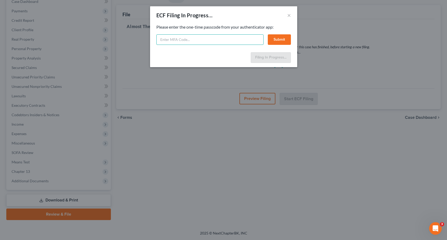
click at [223, 38] on input "text" at bounding box center [209, 39] width 107 height 11
type input "261355"
click at [273, 38] on button "Submit" at bounding box center [279, 39] width 23 height 11
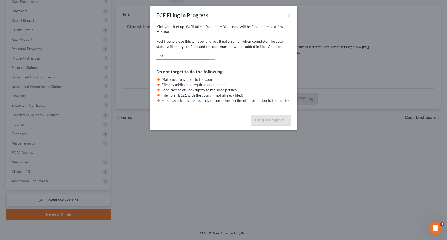
select select "1"
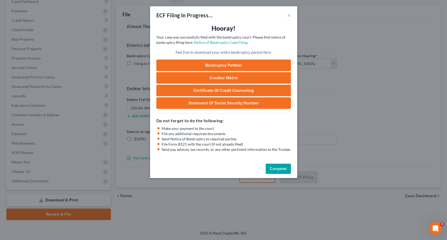
click at [275, 169] on button "Complete!" at bounding box center [278, 169] width 25 height 11
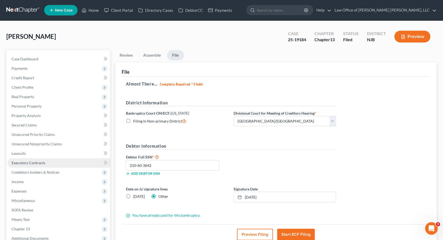
scroll to position [0, 0]
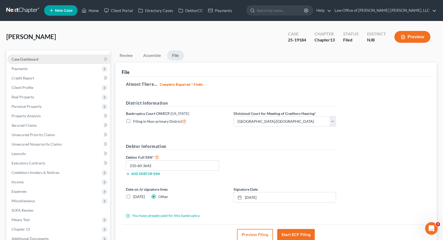
click at [45, 61] on link "Case Dashboard" at bounding box center [58, 59] width 103 height 9
select select "6"
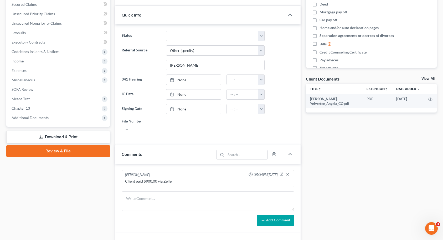
scroll to position [131, 0]
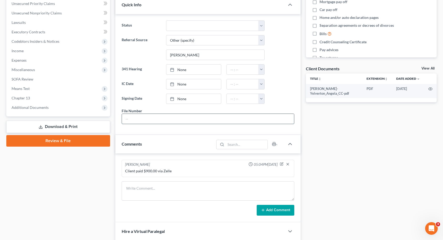
click at [131, 118] on input "text" at bounding box center [208, 119] width 172 height 10
type input "10591"
click at [81, 189] on div "Case Dashboard Payments Invoices Payments Payments Credit Report Client Profile" at bounding box center [58, 108] width 109 height 378
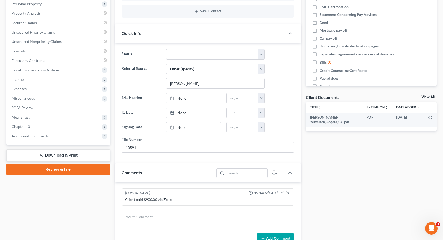
scroll to position [0, 0]
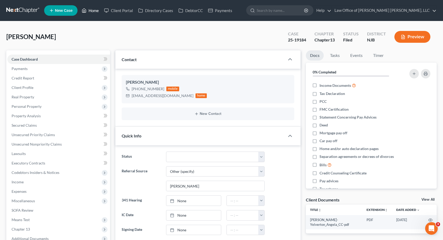
click at [95, 11] on link "Home" at bounding box center [90, 10] width 22 height 9
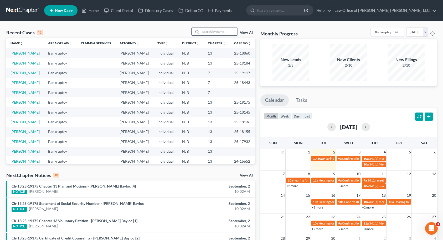
click at [204, 32] on input "search" at bounding box center [219, 32] width 37 height 8
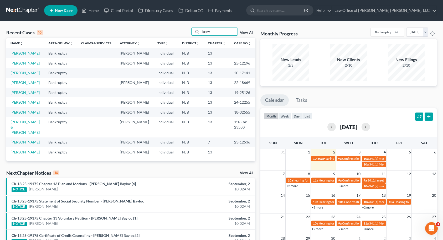
type input "brow"
click at [31, 53] on link "[PERSON_NAME]" at bounding box center [25, 53] width 29 height 4
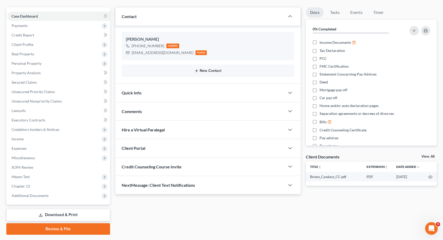
scroll to position [53, 0]
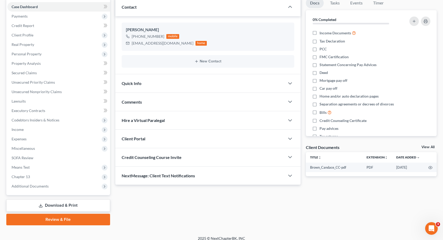
click at [145, 81] on div "Quick Info" at bounding box center [199, 83] width 169 height 18
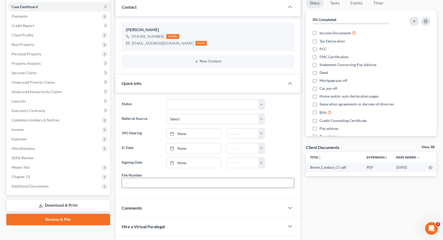
click at [140, 181] on input "text" at bounding box center [208, 183] width 172 height 10
type input "10591"
click at [142, 159] on label "Signing Date" at bounding box center [141, 163] width 44 height 11
click at [42, 185] on span "Additional Documents" at bounding box center [30, 186] width 37 height 4
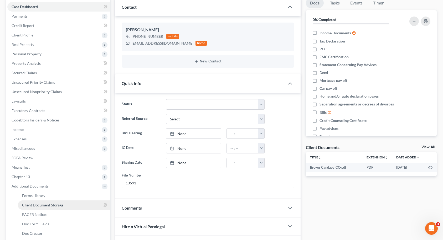
click at [39, 206] on span "Client Document Storage" at bounding box center [42, 205] width 41 height 4
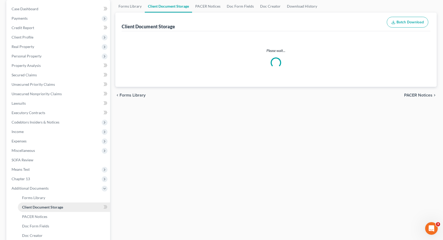
select select "9"
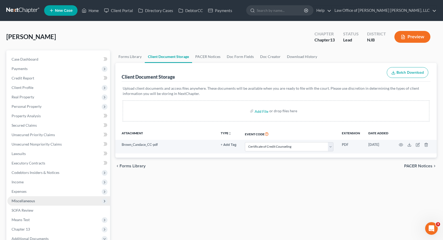
scroll to position [115, 0]
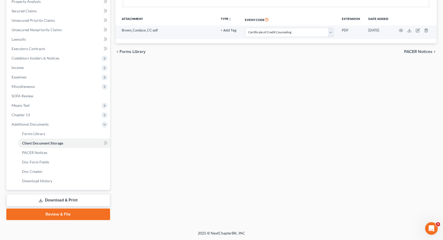
click at [44, 216] on link "Review & File" at bounding box center [58, 215] width 104 height 12
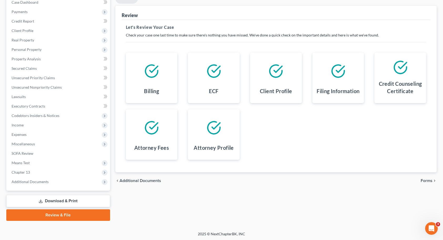
scroll to position [58, 0]
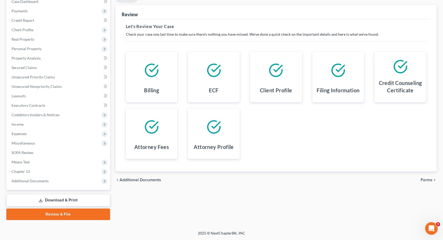
click at [430, 181] on span "Forms" at bounding box center [427, 180] width 12 height 4
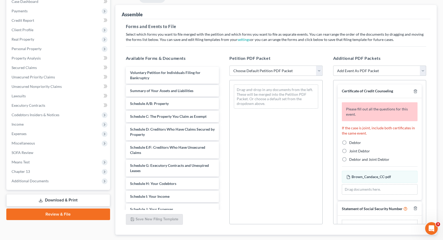
click at [265, 69] on select "Choose Default Petition PDF Packet Complete Bankruptcy Petition (all forms and …" at bounding box center [275, 71] width 93 height 11
select select "2"
click at [229, 66] on select "Choose Default Petition PDF Packet Complete Bankruptcy Petition (all forms and …" at bounding box center [275, 71] width 93 height 11
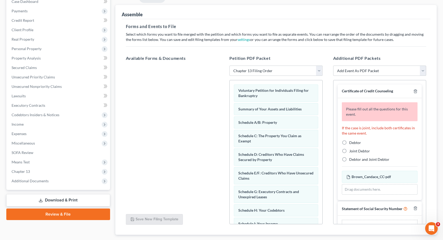
click at [349, 143] on label "Debtor" at bounding box center [355, 142] width 12 height 5
click at [351, 143] on input "Debtor" at bounding box center [352, 141] width 3 height 3
radio input "true"
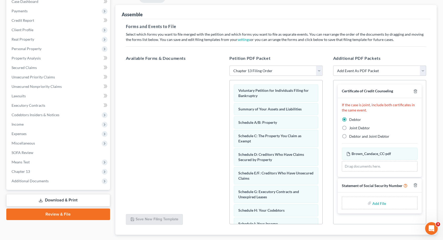
click at [379, 204] on input "file" at bounding box center [378, 203] width 13 height 9
type input "C:\fakepath\Brown_Candace_CC.pdf"
click at [417, 186] on icon "button" at bounding box center [415, 185] width 2 height 3
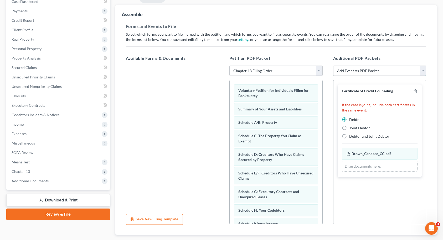
click at [422, 74] on select "Add Event As PDF Packet Amended Attorney Compensation Statement Amended List of…" at bounding box center [379, 71] width 93 height 11
click at [71, 203] on link "Download & Print" at bounding box center [58, 200] width 104 height 12
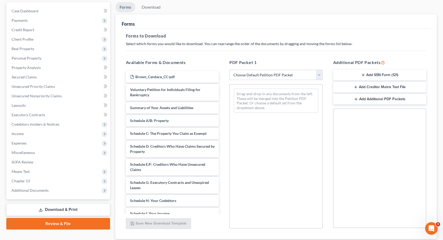
scroll to position [84, 0]
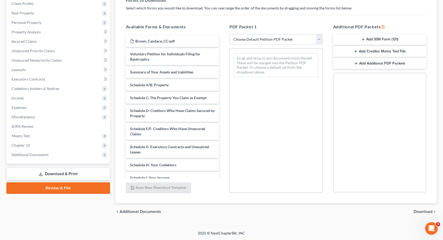
click at [57, 191] on link "Review & File" at bounding box center [58, 189] width 104 height 12
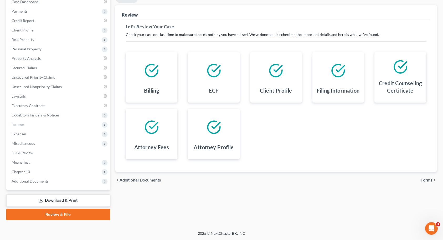
scroll to position [58, 0]
click at [422, 182] on span "Forms" at bounding box center [427, 180] width 12 height 4
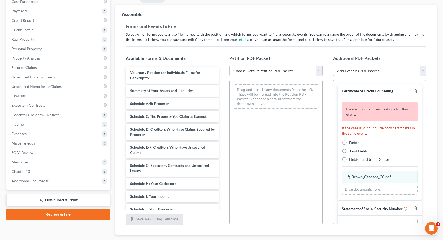
click at [295, 72] on select "Choose Default Petition PDF Packet Complete Bankruptcy Petition (all forms and …" at bounding box center [275, 71] width 93 height 11
select select "2"
click at [229, 66] on select "Choose Default Petition PDF Packet Complete Bankruptcy Petition (all forms and …" at bounding box center [275, 71] width 93 height 11
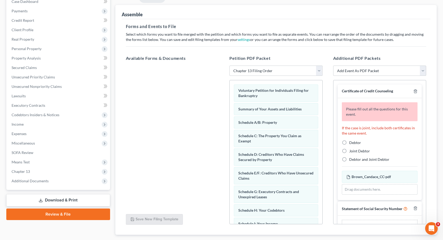
click at [349, 143] on label "Debtor" at bounding box center [355, 142] width 12 height 5
click at [351, 143] on input "Debtor" at bounding box center [352, 141] width 3 height 3
radio input "true"
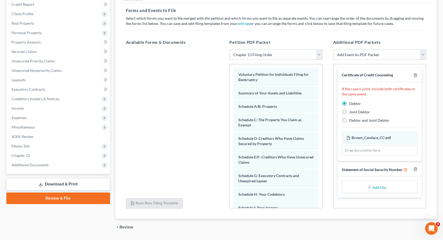
scroll to position [89, 0]
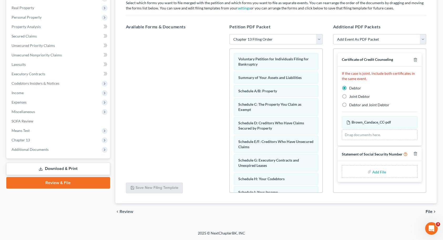
click at [379, 171] on input "file" at bounding box center [378, 171] width 13 height 9
type input "C:\fakepath\Brown_Candace_SSN.pdf"
click at [428, 212] on span "File" at bounding box center [429, 212] width 7 height 4
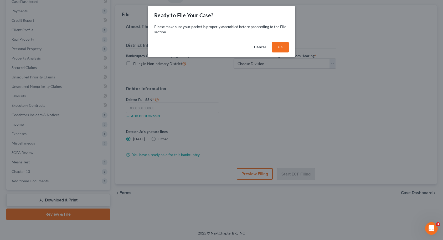
scroll to position [58, 0]
click at [285, 47] on button "OK" at bounding box center [282, 47] width 17 height 11
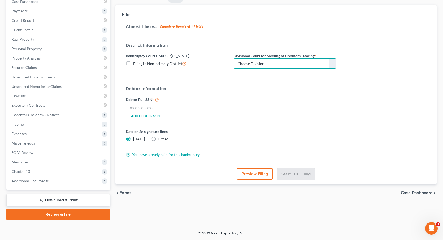
click at [277, 61] on select "Choose Division [GEOGRAPHIC_DATA] [GEOGRAPHIC_DATA]/[GEOGRAPHIC_DATA] [GEOGRAPH…" at bounding box center [285, 64] width 102 height 11
click at [234, 59] on select "Choose Division [GEOGRAPHIC_DATA] [GEOGRAPHIC_DATA]/[GEOGRAPHIC_DATA] [GEOGRAPH…" at bounding box center [285, 64] width 102 height 11
click at [258, 64] on select "Choose Division [GEOGRAPHIC_DATA] [GEOGRAPHIC_DATA]/[GEOGRAPHIC_DATA] [GEOGRAPH…" at bounding box center [285, 64] width 102 height 11
select select "0"
click at [234, 59] on select "Choose Division [GEOGRAPHIC_DATA] [GEOGRAPHIC_DATA]/[GEOGRAPHIC_DATA] [GEOGRAPH…" at bounding box center [285, 64] width 102 height 11
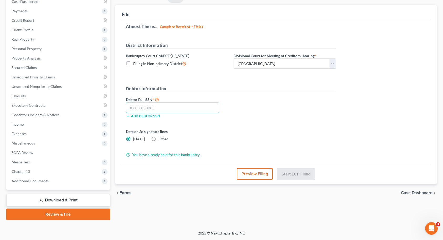
click at [155, 107] on input "text" at bounding box center [173, 108] width 94 height 11
type input "231-45-1733"
click at [158, 139] on label "Other" at bounding box center [163, 139] width 10 height 5
click at [161, 139] on input "Other" at bounding box center [162, 138] width 3 height 3
radio input "true"
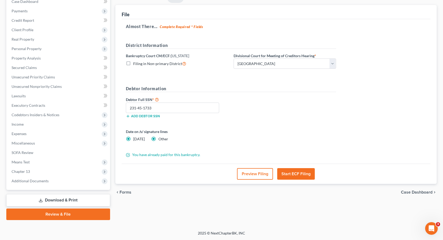
radio input "false"
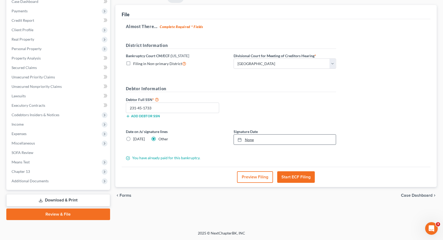
type input "[DATE]"
click at [250, 140] on link "None" at bounding box center [285, 140] width 102 height 10
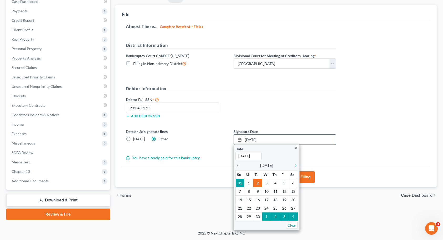
click at [237, 165] on icon "chevron_left" at bounding box center [238, 166] width 7 height 4
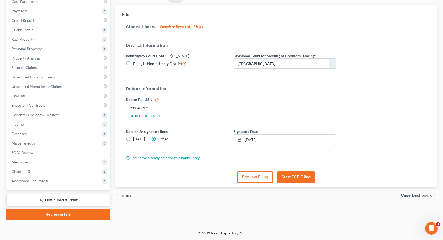
click at [296, 179] on button "Start ECF Filing" at bounding box center [296, 178] width 38 height 12
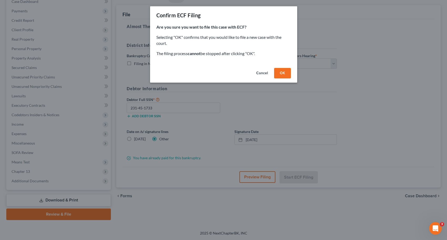
click at [284, 75] on button "OK" at bounding box center [282, 73] width 17 height 11
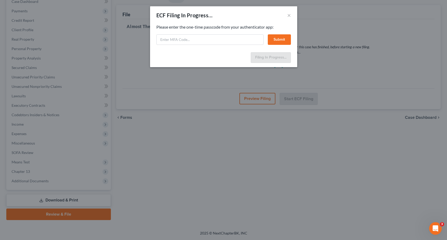
select select "1"
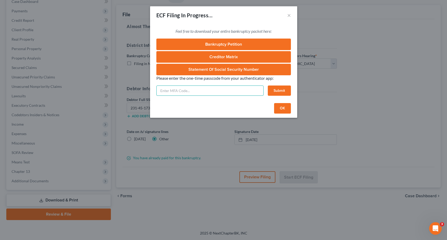
click at [216, 93] on input "text" at bounding box center [209, 91] width 107 height 11
type input "537295"
click at [280, 89] on button "Submit" at bounding box center [279, 91] width 23 height 11
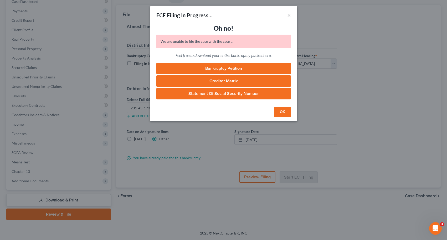
click at [281, 112] on button "OK" at bounding box center [282, 112] width 17 height 11
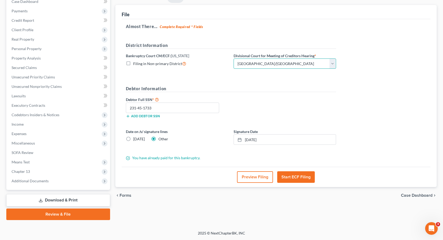
click at [264, 65] on select "Choose Division [GEOGRAPHIC_DATA] [GEOGRAPHIC_DATA]/[GEOGRAPHIC_DATA] [GEOGRAPH…" at bounding box center [285, 64] width 102 height 11
select select "0"
click at [234, 59] on select "Choose Division [GEOGRAPHIC_DATA] [GEOGRAPHIC_DATA]/[GEOGRAPHIC_DATA] [GEOGRAPH…" at bounding box center [285, 64] width 102 height 11
click at [287, 178] on button "Start ECF Filing" at bounding box center [296, 178] width 38 height 12
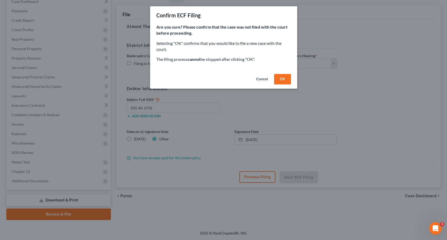
click at [279, 77] on button "OK" at bounding box center [282, 79] width 17 height 11
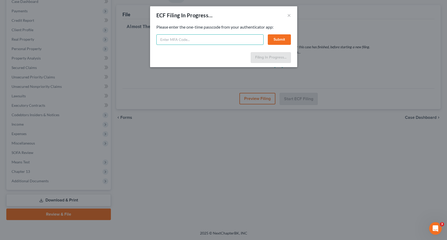
click at [225, 39] on input "text" at bounding box center [209, 39] width 107 height 11
type input "863441"
click at [282, 39] on button "Submit" at bounding box center [279, 39] width 23 height 11
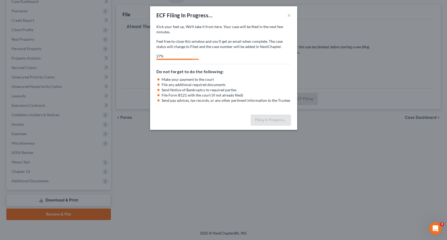
select select "1"
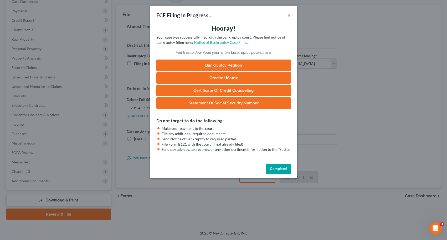
click at [288, 16] on button "×" at bounding box center [289, 15] width 4 height 6
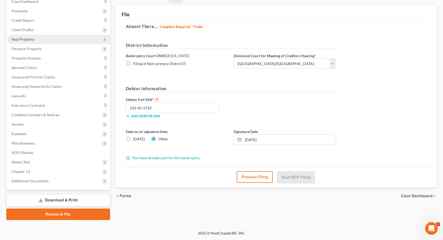
scroll to position [0, 0]
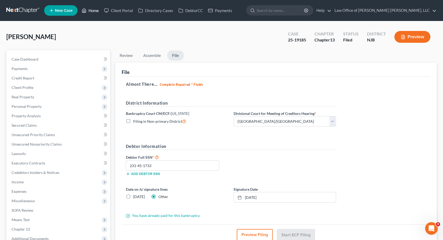
click at [90, 13] on link "Home" at bounding box center [90, 10] width 22 height 9
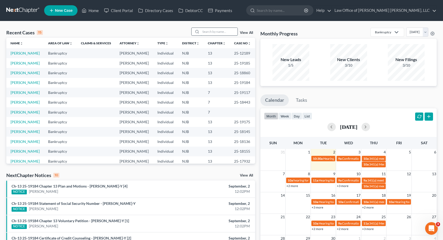
click at [214, 33] on input "search" at bounding box center [219, 32] width 37 height 8
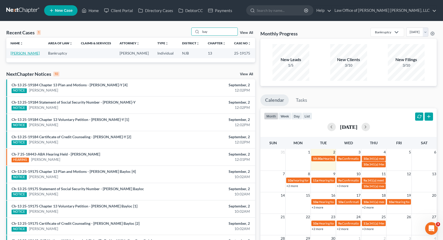
type input "bay"
click at [34, 53] on link "[PERSON_NAME]" at bounding box center [25, 53] width 29 height 4
select select "10"
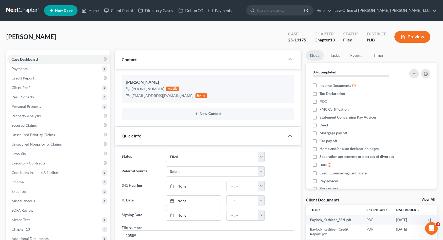
scroll to position [131, 0]
click at [89, 12] on link "Home" at bounding box center [90, 10] width 22 height 9
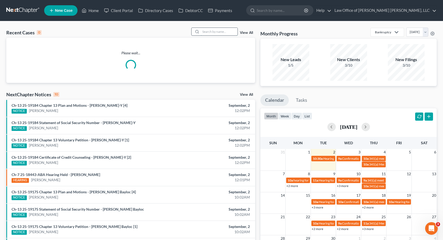
click at [222, 30] on input "search" at bounding box center [219, 32] width 37 height 8
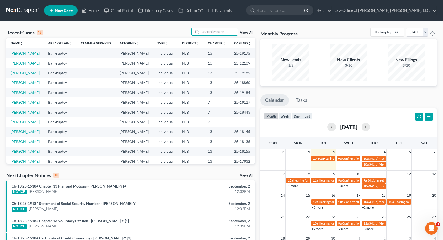
click at [24, 95] on link "[PERSON_NAME]" at bounding box center [25, 92] width 29 height 4
select select "10"
select select "6"
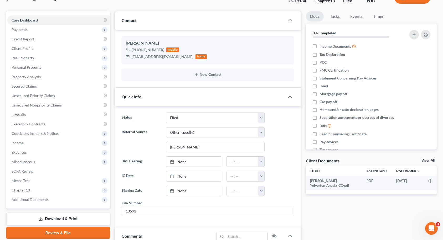
scroll to position [105, 0]
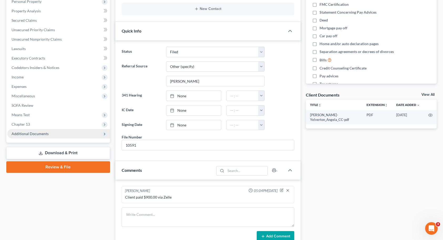
click at [46, 136] on span "Additional Documents" at bounding box center [30, 134] width 37 height 4
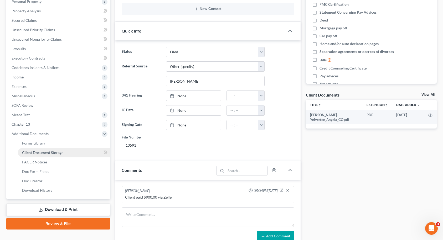
click at [46, 155] on link "Client Document Storage" at bounding box center [64, 152] width 92 height 9
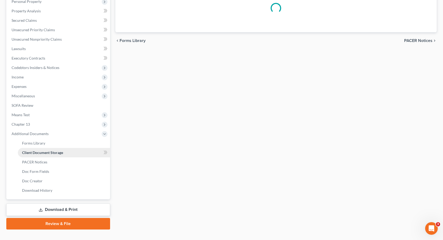
scroll to position [70, 0]
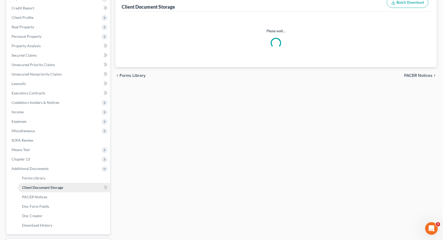
select select "9"
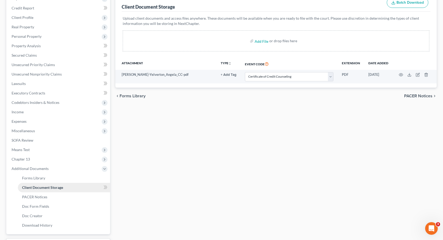
scroll to position [0, 0]
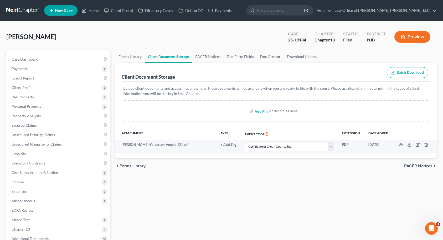
click at [264, 112] on input "file" at bounding box center [261, 110] width 13 height 9
type input "C:\fakepath\[PERSON_NAME]-Yelverton_Angela_2023 Returns.pdf"
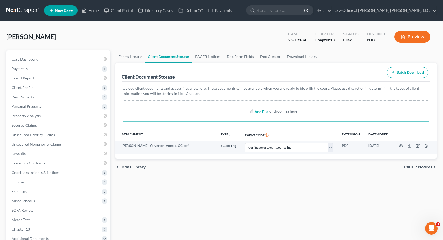
select select "9"
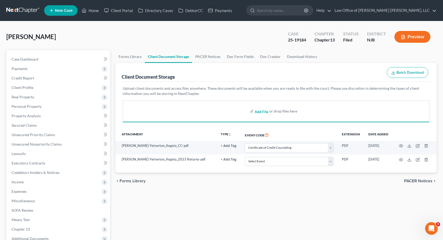
select select "9"
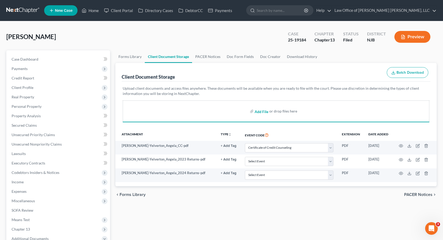
select select "9"
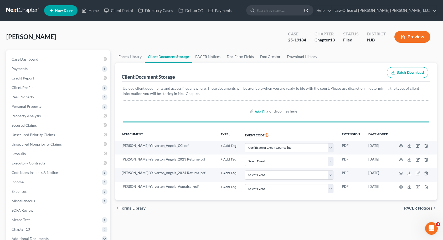
select select "9"
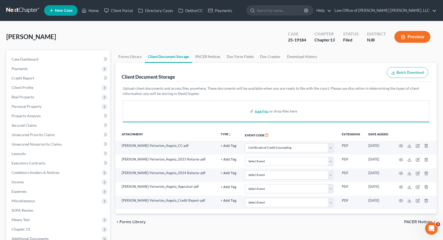
select select "9"
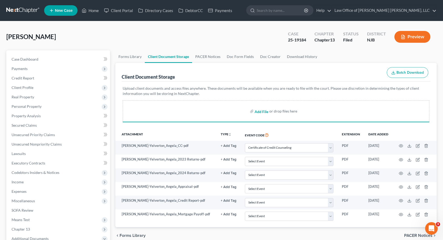
select select "9"
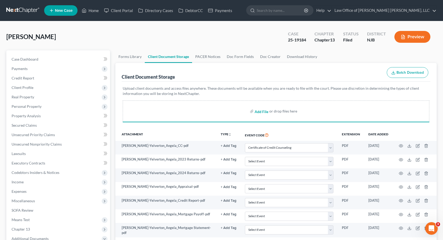
select select "9"
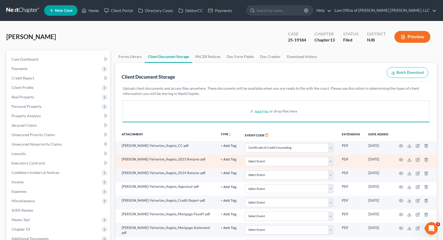
select select "9"
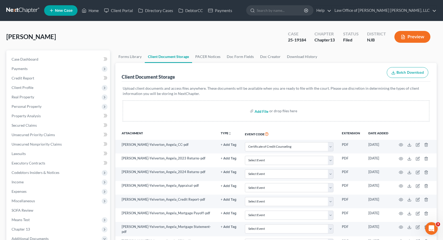
click at [263, 110] on input "file" at bounding box center [261, 110] width 13 height 9
click at [48, 60] on link "Case Dashboard" at bounding box center [58, 59] width 103 height 9
select select "6"
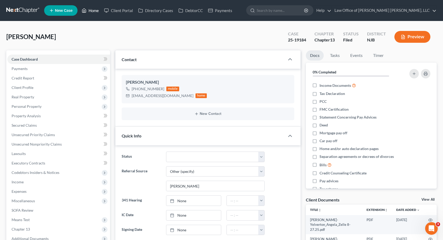
click at [94, 13] on link "Home" at bounding box center [90, 10] width 22 height 9
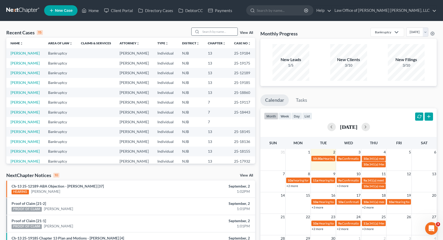
click at [206, 32] on input "search" at bounding box center [219, 32] width 37 height 8
click at [30, 85] on link "[PERSON_NAME]" at bounding box center [25, 82] width 29 height 4
select select "10"
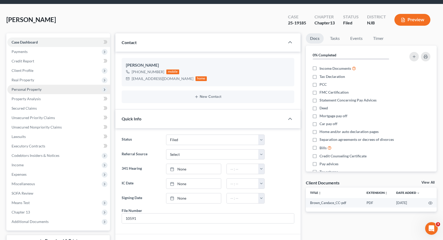
scroll to position [26, 0]
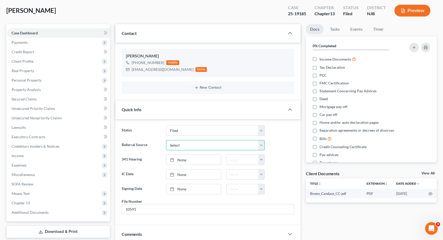
click at [176, 145] on select "Select Word Of Mouth Previous Clients Direct Mail Website Google Search Modern …" at bounding box center [215, 145] width 99 height 11
select select "0"
click at [166, 140] on select "Select Word Of Mouth Previous Clients Direct Mail Website Google Search Modern …" at bounding box center [215, 145] width 99 height 11
click at [279, 140] on div "Referral Source Select Word Of Mouth Previous Clients Direct Mail Website Googl…" at bounding box center [208, 145] width 178 height 11
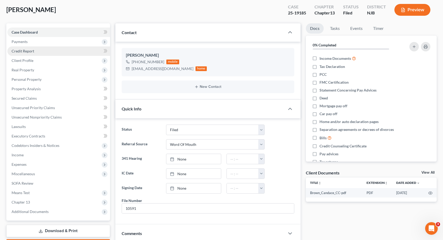
scroll to position [53, 0]
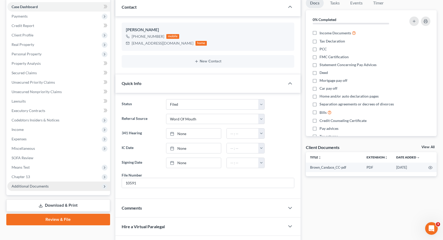
click at [57, 190] on span "Additional Documents" at bounding box center [58, 186] width 103 height 9
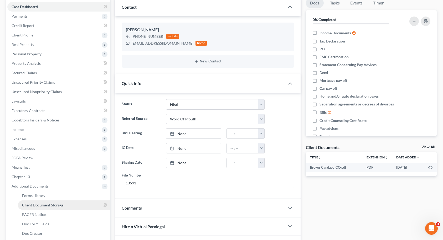
click at [55, 206] on span "Client Document Storage" at bounding box center [42, 205] width 41 height 4
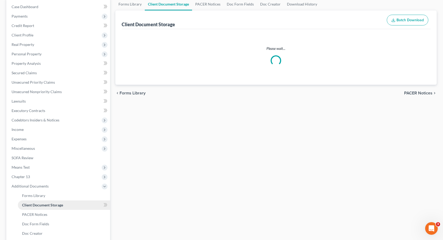
scroll to position [9, 0]
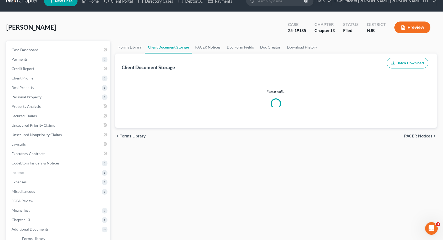
select select "9"
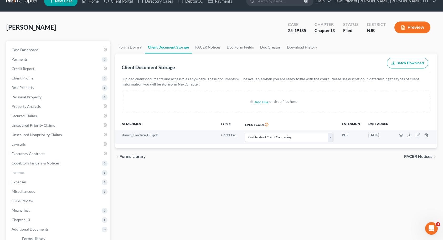
scroll to position [0, 0]
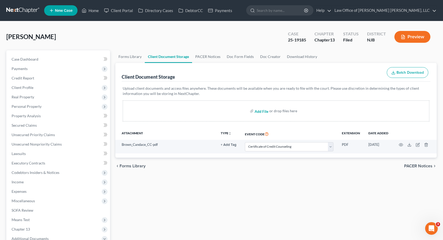
click at [263, 111] on input "file" at bounding box center [261, 110] width 13 height 9
type input "C:\fakepath\Brown_Candace_2023 Returns.pdf"
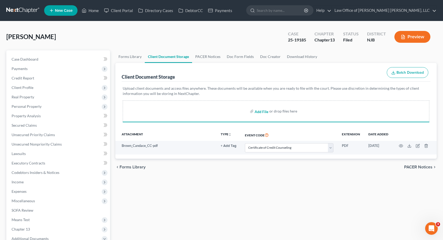
select select "9"
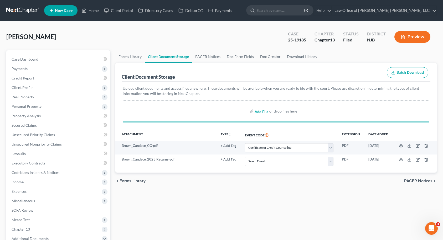
select select "9"
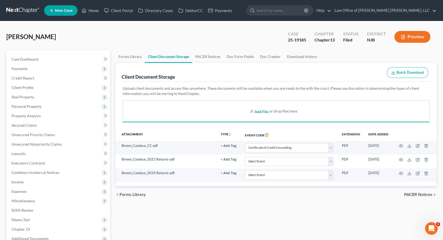
select select "9"
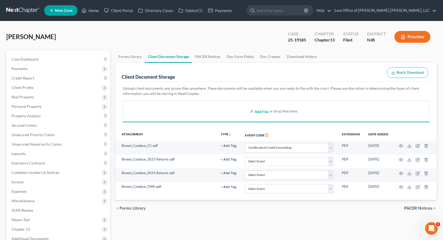
select select "9"
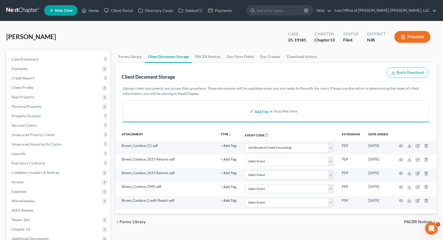
select select "9"
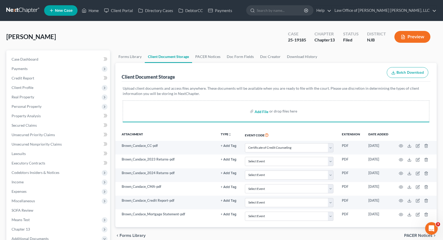
select select "9"
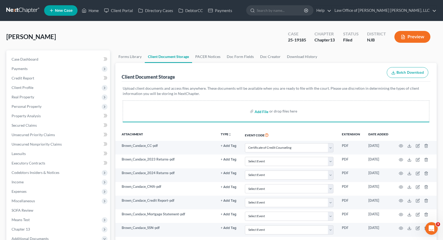
select select "9"
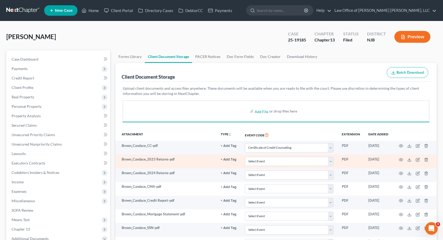
select select "9"
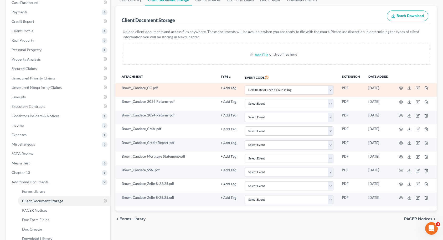
scroll to position [26, 0]
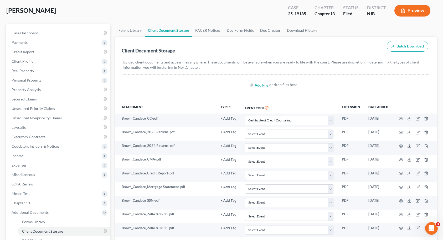
click at [265, 86] on input "file" at bounding box center [261, 84] width 13 height 9
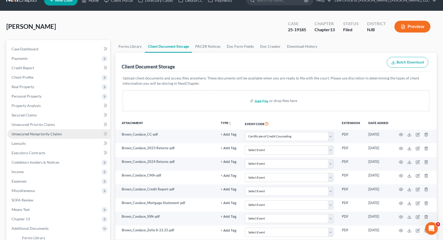
scroll to position [0, 0]
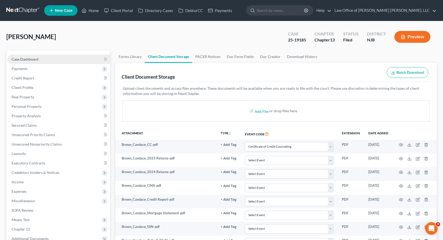
click at [35, 57] on span "Case Dashboard" at bounding box center [25, 59] width 27 height 4
select select "0"
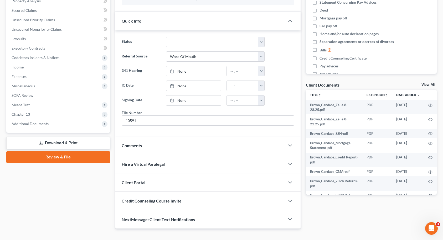
scroll to position [124, 0]
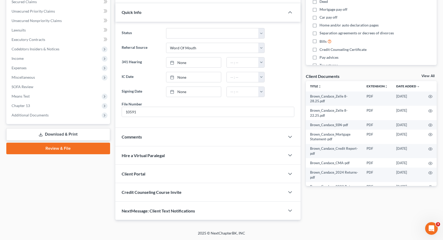
click at [142, 178] on div "Client Portal" at bounding box center [199, 174] width 169 height 18
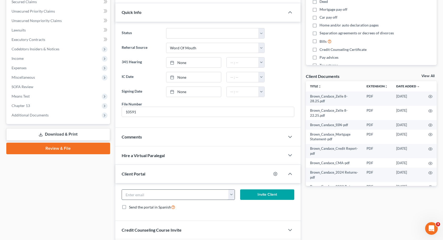
click at [167, 193] on input "email" at bounding box center [175, 195] width 107 height 10
click at [233, 196] on button "button" at bounding box center [231, 195] width 7 height 10
click at [234, 205] on link "[EMAIL_ADDRESS][DOMAIN_NAME]" at bounding box center [264, 206] width 72 height 9
type input "[EMAIL_ADDRESS][DOMAIN_NAME]"
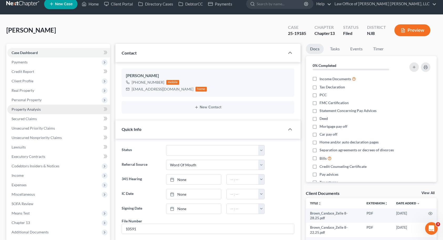
scroll to position [0, 0]
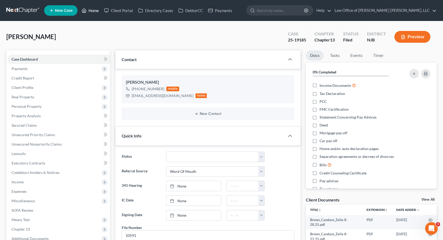
click at [89, 13] on link "Home" at bounding box center [90, 10] width 22 height 9
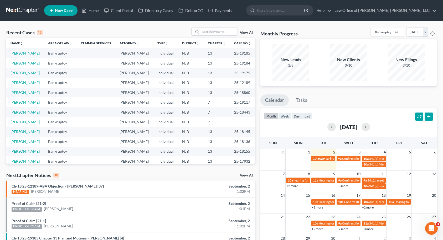
click at [24, 53] on link "[PERSON_NAME]" at bounding box center [25, 53] width 29 height 4
select select "10"
select select "0"
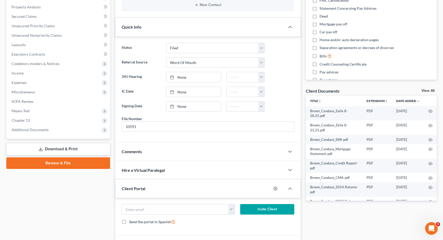
scroll to position [162, 0]
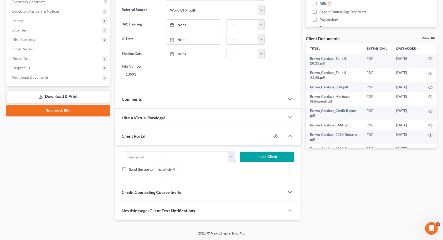
click at [153, 156] on input "email" at bounding box center [175, 157] width 107 height 10
click at [232, 158] on button "button" at bounding box center [231, 157] width 7 height 10
click at [233, 168] on link "[EMAIL_ADDRESS][DOMAIN_NAME]" at bounding box center [264, 168] width 72 height 9
type input "[EMAIL_ADDRESS][DOMAIN_NAME]"
click at [260, 158] on button "Invite Client" at bounding box center [267, 157] width 54 height 11
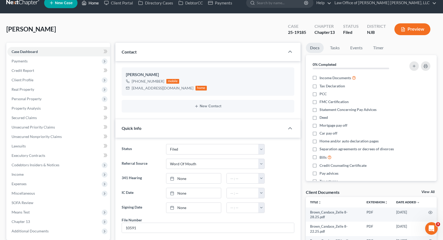
scroll to position [0, 0]
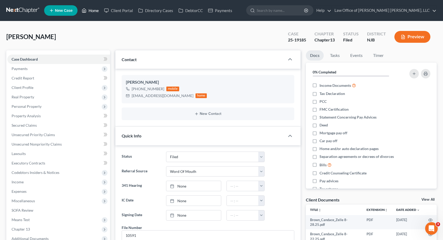
click at [90, 12] on link "Home" at bounding box center [90, 10] width 22 height 9
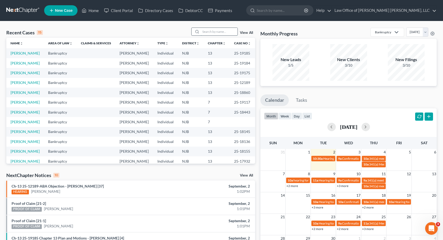
click at [224, 31] on input "search" at bounding box center [219, 32] width 37 height 8
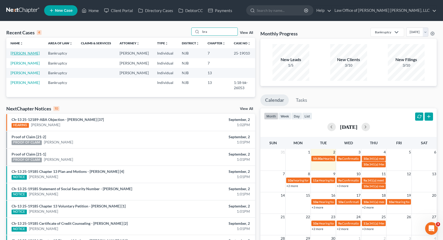
type input "bra"
click at [34, 54] on link "[PERSON_NAME]" at bounding box center [25, 53] width 29 height 4
select select "10"
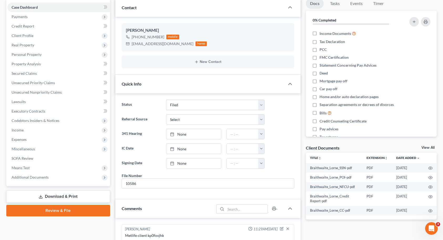
scroll to position [53, 0]
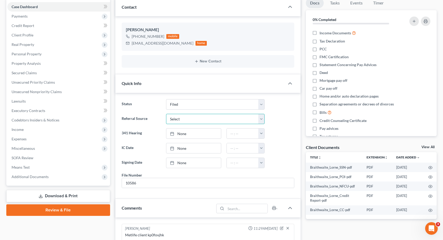
click at [178, 119] on select "Select Word Of Mouth Previous Clients Direct Mail Website Google Search Modern …" at bounding box center [215, 119] width 99 height 11
select select "6"
click at [166, 114] on select "Select Word Of Mouth Previous Clients Direct Mail Website Google Search Modern …" at bounding box center [215, 119] width 99 height 11
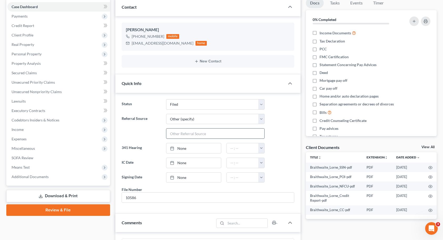
click at [176, 133] on input "text" at bounding box center [215, 134] width 98 height 10
type input "Metlife"
click at [147, 140] on ng-include "Status Balance Due - Case Closed Case Closed and Discharged Case Closed and Dis…" at bounding box center [208, 151] width 173 height 104
click at [55, 180] on span "Additional Documents" at bounding box center [58, 176] width 103 height 9
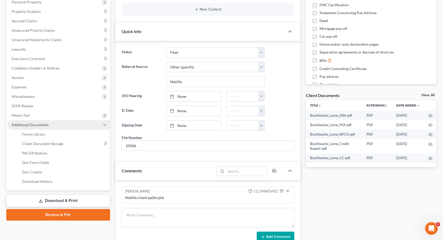
scroll to position [105, 0]
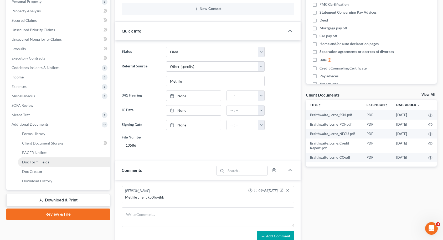
click at [44, 164] on span "Doc Form Fields" at bounding box center [35, 162] width 27 height 4
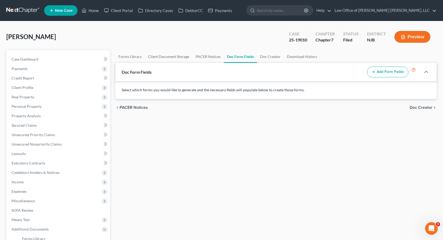
click at [374, 73] on icon "button" at bounding box center [374, 72] width 4 height 4
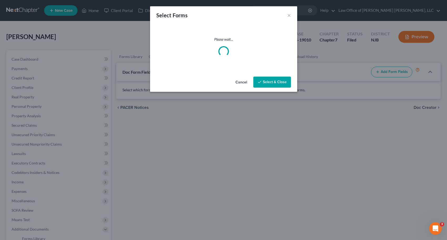
select select
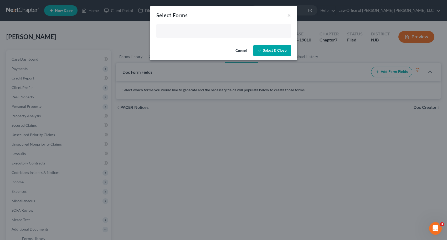
click at [241, 30] on input "text" at bounding box center [223, 32] width 127 height 8
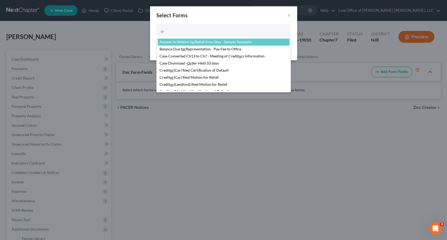
type input "[PERSON_NAME]"
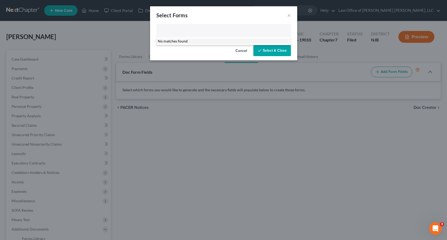
click at [289, 16] on body "Home New Case Client Portal Directory Cases DebtorCC Payments Law Office of [PE…" at bounding box center [223, 173] width 447 height 346
type input "Select Forms"
click at [289, 16] on button "×" at bounding box center [289, 15] width 4 height 6
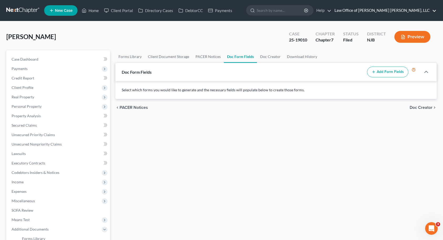
click at [409, 9] on link "Law Office of [PERSON_NAME] [PERSON_NAME], LLC" at bounding box center [384, 10] width 105 height 9
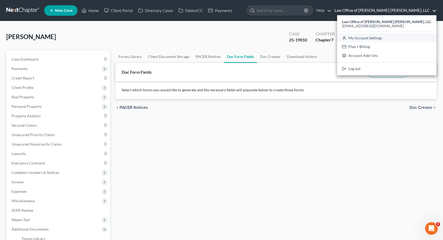
click at [393, 39] on link "My Account Settings" at bounding box center [386, 38] width 99 height 9
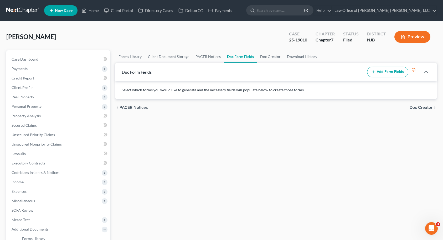
select select "51"
select select "24"
select select "33"
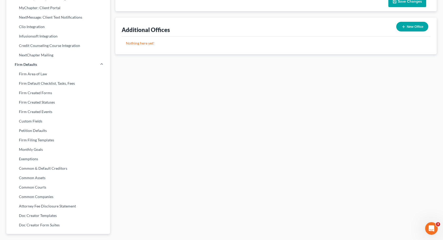
scroll to position [177, 0]
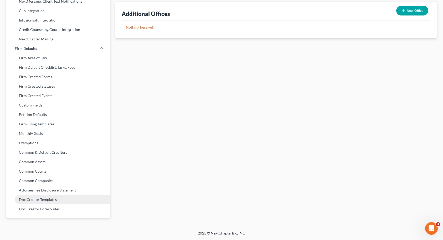
click at [30, 200] on link "Doc Creator Templates" at bounding box center [58, 199] width 104 height 9
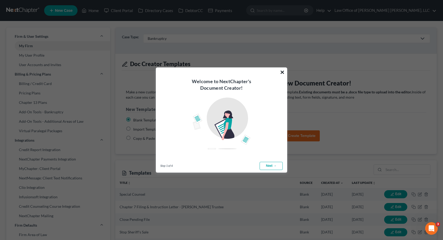
click at [283, 73] on button "×" at bounding box center [282, 72] width 5 height 8
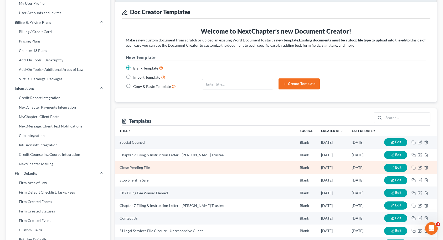
scroll to position [53, 0]
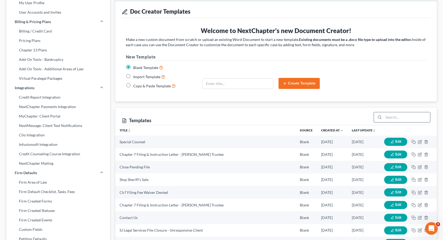
click at [418, 119] on input "search" at bounding box center [407, 117] width 47 height 10
type input "7"
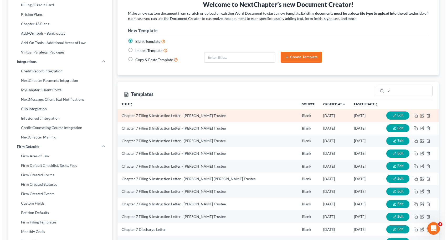
scroll to position [105, 0]
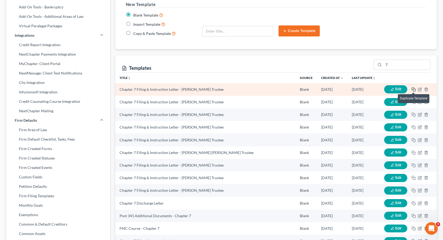
click at [414, 90] on icon "button" at bounding box center [414, 90] width 4 height 4
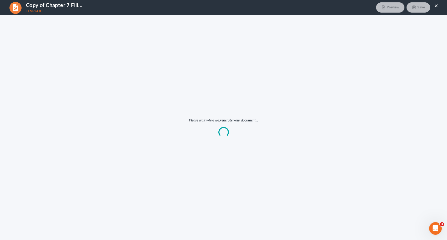
scroll to position [0, 0]
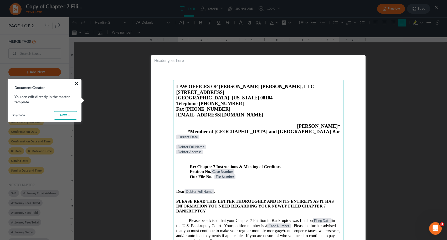
click at [76, 84] on button "×" at bounding box center [76, 83] width 5 height 8
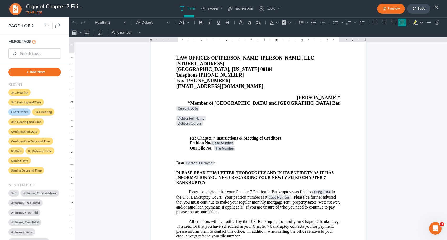
scroll to position [26, 0]
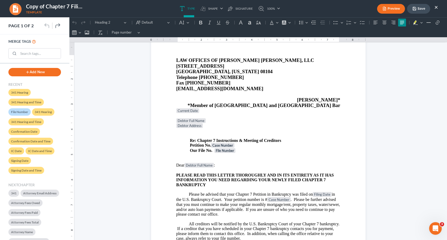
click at [200, 134] on p "Debtor Address Re: Chapter 7 Instructions & Meeting of Creditors Petition No. C…" at bounding box center [258, 139] width 164 height 30
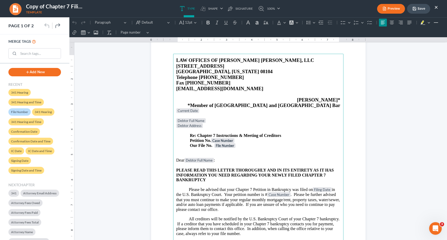
click at [182, 155] on p "Rich Text Editor, page-0-main" at bounding box center [258, 155] width 164 height 5
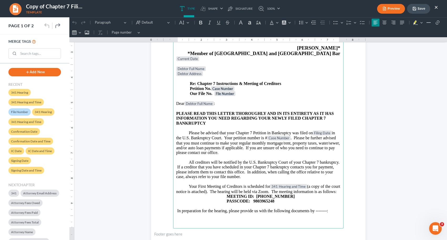
scroll to position [105, 0]
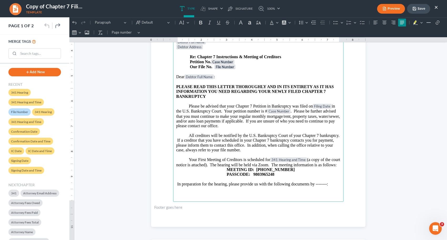
click at [225, 182] on p "Rich Text Editor, page-0-main" at bounding box center [258, 179] width 164 height 5
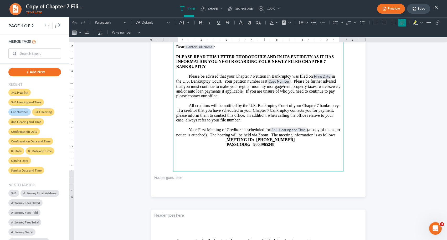
scroll to position [158, 0]
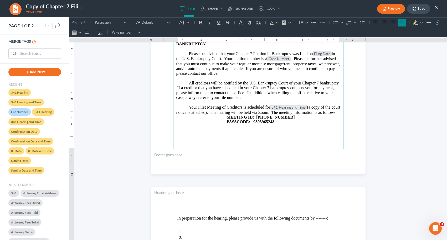
click at [254, 120] on strong "MEETING ID: [PHONE_NUMBER]" at bounding box center [261, 117] width 68 height 4
click at [272, 124] on strong "PASSCODE: 9803965248" at bounding box center [251, 122] width 48 height 4
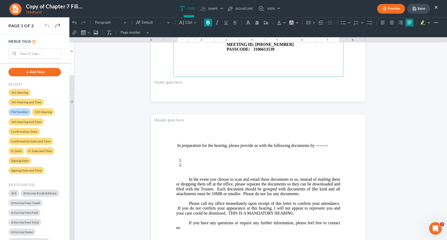
scroll to position [237, 0]
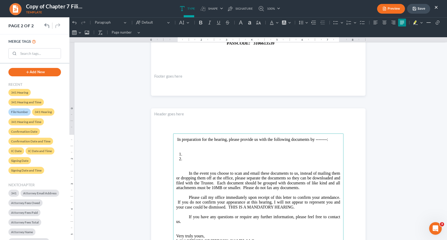
click at [192, 148] on p "Rich Text Editor, page-1-main" at bounding box center [258, 149] width 164 height 5
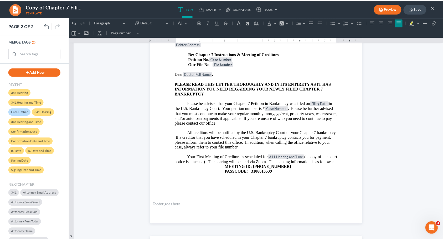
scroll to position [105, 0]
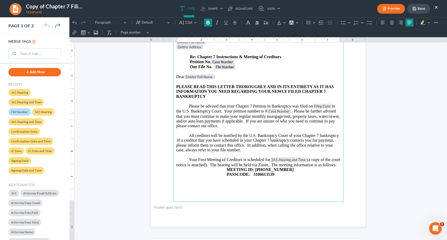
click at [419, 10] on button "Save" at bounding box center [418, 9] width 23 height 10
click at [436, 7] on button "×" at bounding box center [436, 7] width 4 height 6
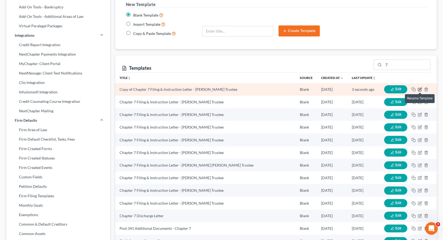
click at [420, 88] on icon "button" at bounding box center [420, 90] width 4 height 4
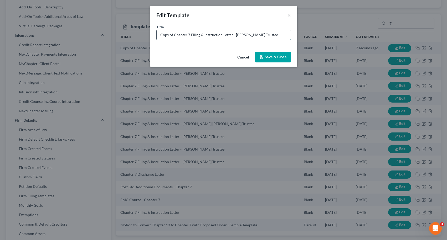
click at [174, 35] on input "Copy of Chapter 7 Filing & Instruction Letter - [PERSON_NAME] Trustee" at bounding box center [224, 35] width 134 height 10
click at [242, 36] on input "Chapter 7 Filing & Instruction Letter - [PERSON_NAME] Trustee" at bounding box center [224, 35] width 134 height 10
type input "Chapter 7 Filing & Instruction Letter - [PERSON_NAME] Trustee"
click at [269, 60] on button "Save & Close" at bounding box center [273, 57] width 36 height 11
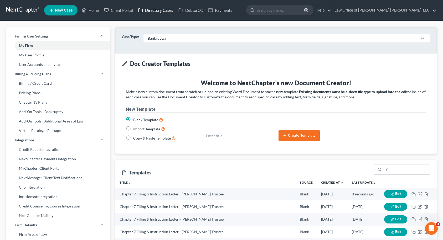
scroll to position [0, 0]
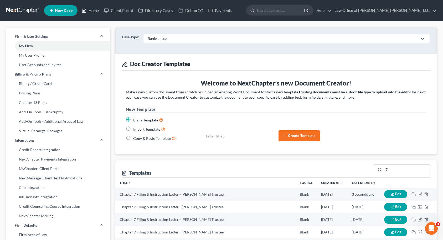
click at [97, 12] on link "Home" at bounding box center [90, 10] width 22 height 9
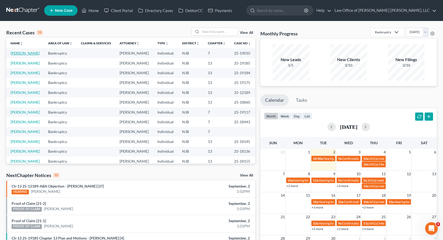
click at [29, 54] on link "[PERSON_NAME]" at bounding box center [25, 53] width 29 height 4
select select "6"
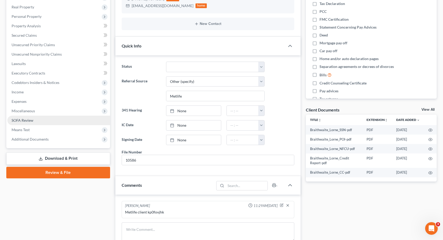
scroll to position [105, 0]
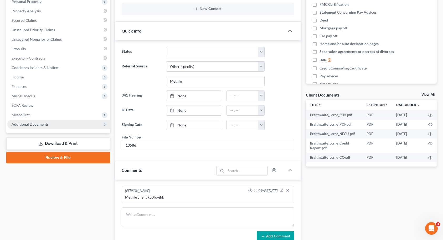
click at [62, 124] on span "Additional Documents" at bounding box center [58, 124] width 103 height 9
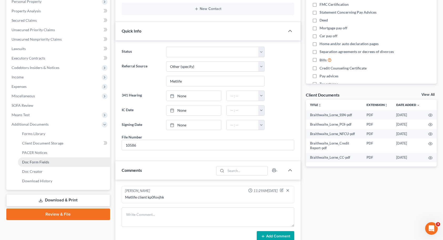
click at [42, 164] on span "Doc Form Fields" at bounding box center [35, 162] width 27 height 4
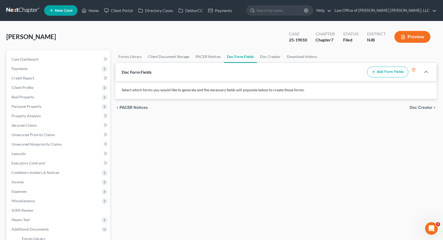
click at [398, 71] on button "Add Form Fields" at bounding box center [387, 72] width 41 height 11
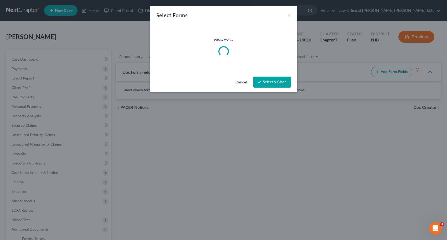
select select
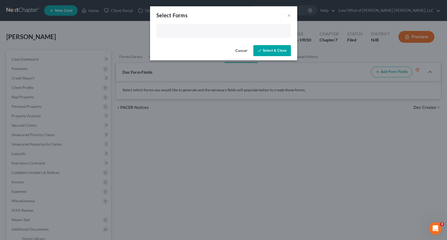
click at [205, 34] on input "text" at bounding box center [223, 32] width 127 height 8
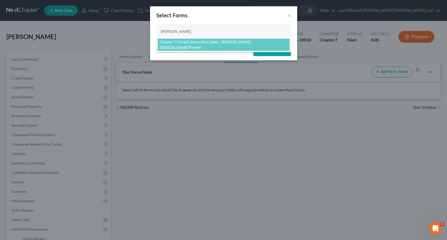
type input "[PERSON_NAME]"
select select "117162"
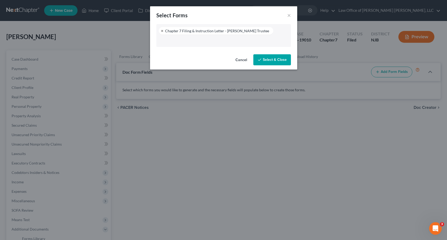
click at [274, 58] on button "Select & Close" at bounding box center [272, 59] width 38 height 11
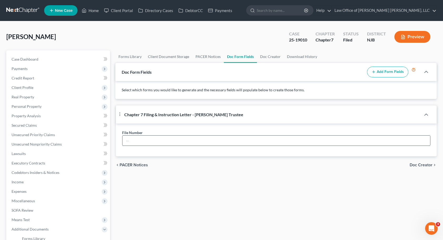
click at [162, 141] on input "text" at bounding box center [276, 141] width 308 height 10
type input "10586"
click at [425, 166] on span "Doc Creator" at bounding box center [421, 165] width 23 height 4
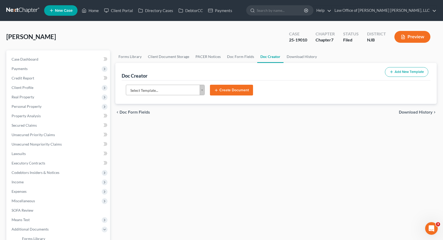
click at [223, 89] on button "Create Document" at bounding box center [231, 90] width 43 height 11
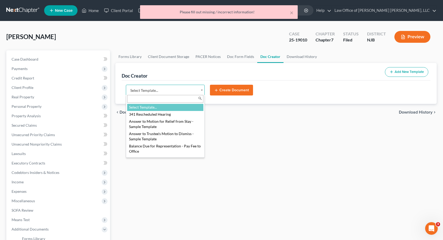
click at [187, 91] on body "Home New Case Client Portal Directory Cases DebtorCC Payments Law Office of [PE…" at bounding box center [221, 173] width 443 height 346
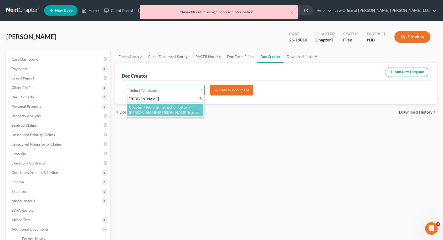
type input "[PERSON_NAME]"
select select "117162"
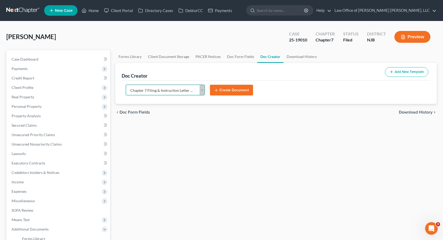
click at [224, 92] on button "Create Document" at bounding box center [231, 90] width 43 height 11
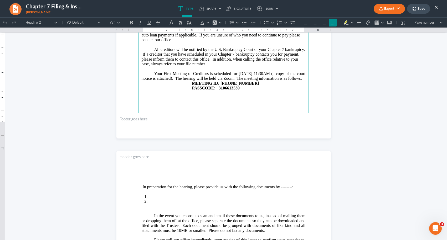
scroll to position [210, 0]
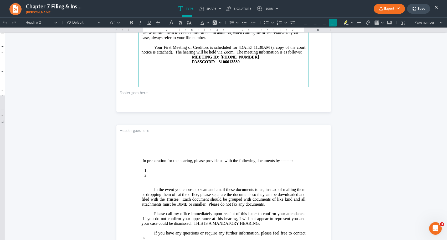
click at [290, 163] on span "In preparation for the hearing, please provide us with the following documents …" at bounding box center [218, 161] width 151 height 4
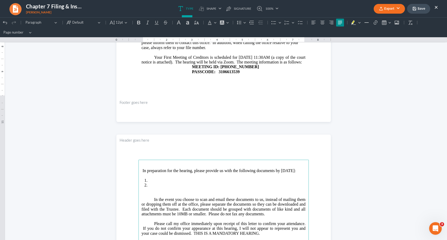
drag, startPoint x: 160, startPoint y: 187, endPoint x: 194, endPoint y: 95, distance: 97.9
click at [160, 183] on li "Rich Text Editor, page-1-main" at bounding box center [226, 180] width 157 height 5
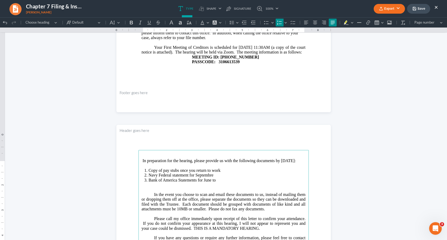
click at [213, 178] on li "Navy Federal statement for Septembre" at bounding box center [226, 175] width 157 height 5
click at [217, 183] on li "Bank of America Statements for June to" at bounding box center [226, 180] width 157 height 5
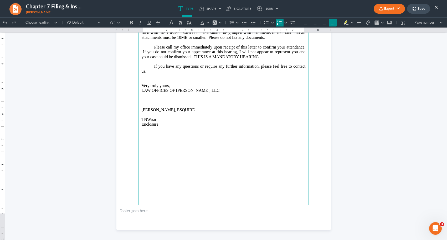
scroll to position [395, 0]
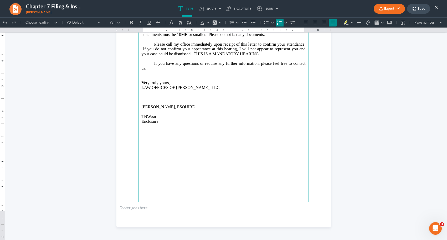
click at [415, 12] on button "Save" at bounding box center [418, 9] width 23 height 10
click at [398, 11] on button "Export" at bounding box center [389, 9] width 31 height 10
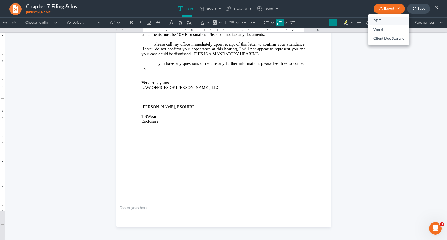
click at [383, 19] on link "PDF" at bounding box center [388, 21] width 41 height 9
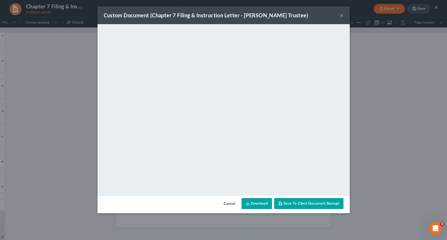
click at [304, 206] on button "Save to Client Document Storage" at bounding box center [308, 203] width 69 height 11
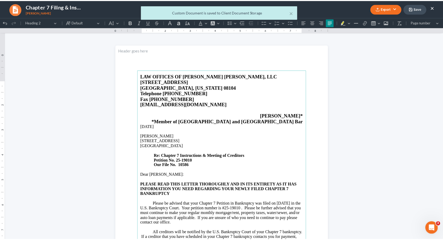
scroll to position [0, 0]
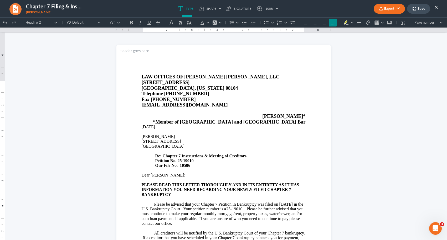
click at [424, 8] on button "Save" at bounding box center [418, 9] width 23 height 10
click at [435, 7] on button "×" at bounding box center [436, 7] width 4 height 6
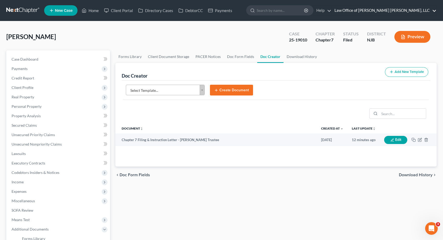
click at [399, 10] on link "Law Office of [PERSON_NAME] [PERSON_NAME], LLC" at bounding box center [384, 10] width 105 height 9
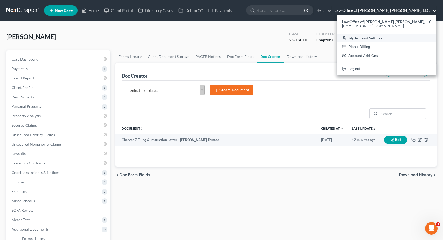
click at [395, 36] on link "My Account Settings" at bounding box center [386, 38] width 99 height 9
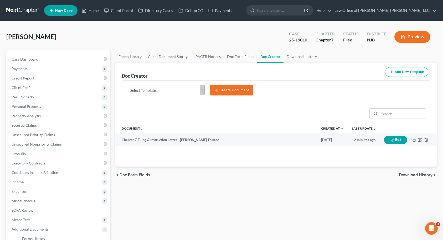
select select "51"
select select "24"
select select "33"
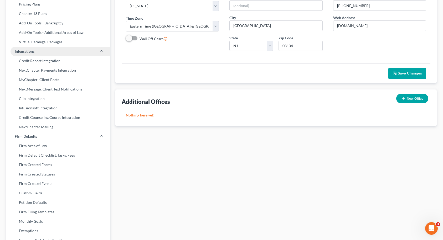
scroll to position [177, 0]
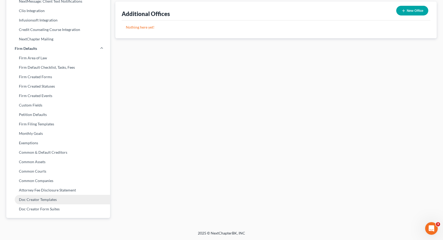
click at [54, 198] on link "Doc Creator Templates" at bounding box center [58, 199] width 104 height 9
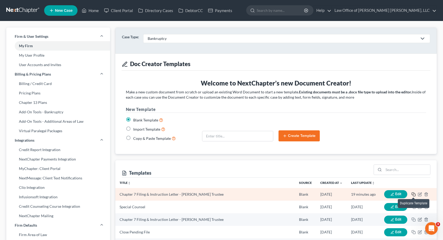
click at [414, 195] on icon "button" at bounding box center [414, 195] width 4 height 4
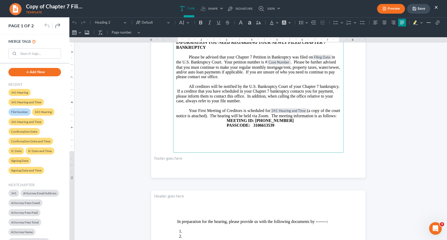
scroll to position [158, 0]
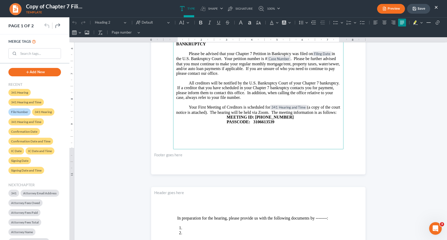
click at [276, 120] on strong "MEETING ID: [PHONE_NUMBER]" at bounding box center [260, 117] width 67 height 4
click at [271, 124] on strong "PASSCODE: 3106613539" at bounding box center [251, 122] width 48 height 4
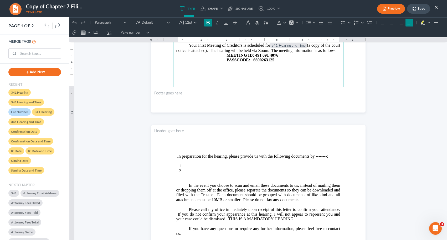
scroll to position [237, 0]
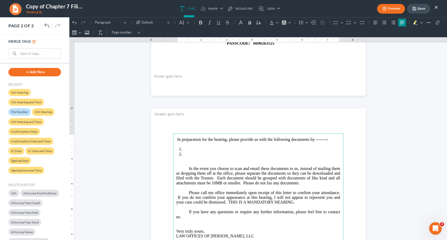
click at [324, 139] on span "In preparation for the hearing, please provide us with the following documents …" at bounding box center [252, 139] width 151 height 4
click at [196, 152] on li "Rich Text Editor, page-1-main" at bounding box center [261, 149] width 157 height 5
click at [424, 9] on button "Save" at bounding box center [418, 9] width 23 height 10
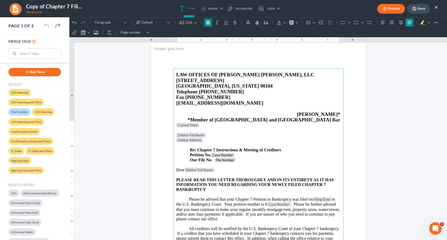
scroll to position [0, 0]
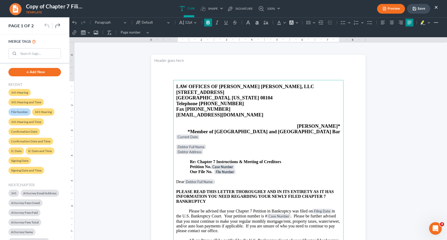
click html "1.00 10.00 0 1 1 2 2 3 3 4 4 5 5 6 6 7 7 8 8 9 9 10 10 11 11 Undo (Ctrl+Z) Undo…"
click at [397, 7] on button "Preview" at bounding box center [391, 9] width 28 height 10
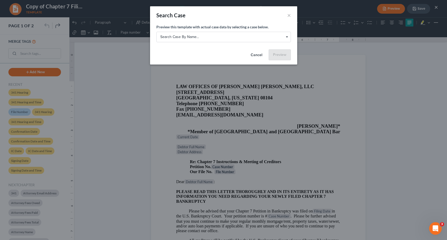
click at [254, 54] on button "Cancel" at bounding box center [256, 55] width 20 height 11
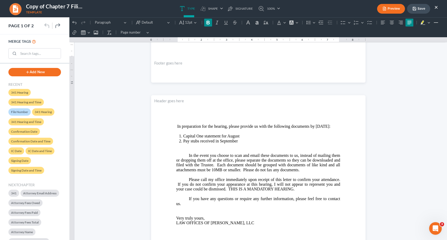
scroll to position [263, 0]
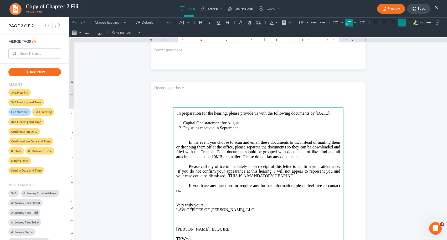
click at [207, 116] on span "In preparation for the hearing, please provide us with the following documents …" at bounding box center [253, 113] width 153 height 4
click at [246, 125] on li "Capital One statement for August" at bounding box center [261, 123] width 157 height 5
click at [243, 128] on li "Pay stubs received in September" at bounding box center [261, 128] width 157 height 5
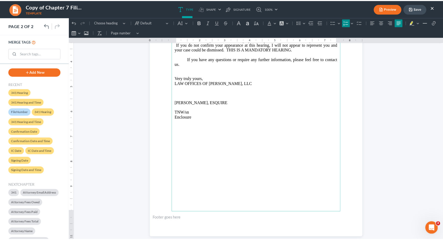
scroll to position [394, 0]
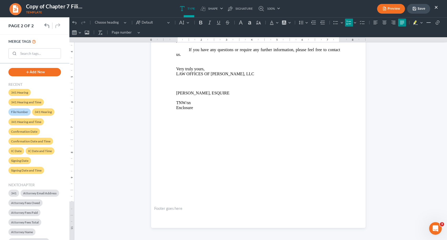
click at [423, 11] on button "Save" at bounding box center [418, 9] width 23 height 10
click at [436, 8] on button "×" at bounding box center [436, 7] width 4 height 6
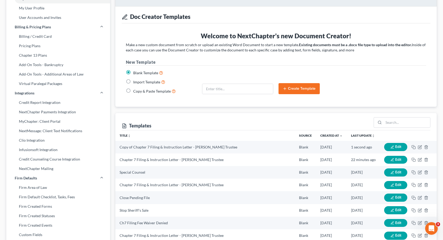
scroll to position [53, 0]
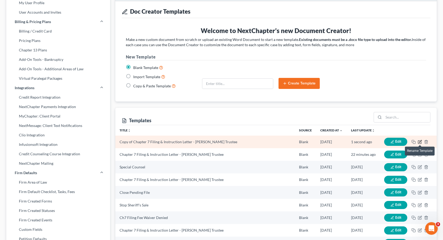
click at [420, 141] on icon "button" at bounding box center [420, 142] width 4 height 4
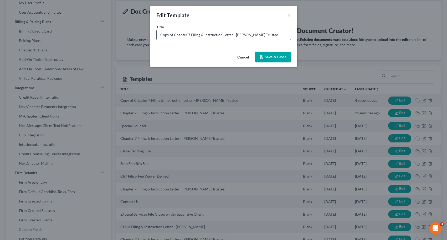
click at [174, 37] on input "Copy of Chapter 7 Filing & Instruction Letter - [PERSON_NAME] Trustee" at bounding box center [224, 35] width 134 height 10
click at [239, 34] on input "Chapter 7 Filing & Instruction Letter - [PERSON_NAME] Trustee" at bounding box center [224, 35] width 134 height 10
type input "Chapter 7 Filing & Instruction Letter - [PERSON_NAME] Trustee"
click at [265, 58] on button "Save & Close" at bounding box center [273, 57] width 36 height 11
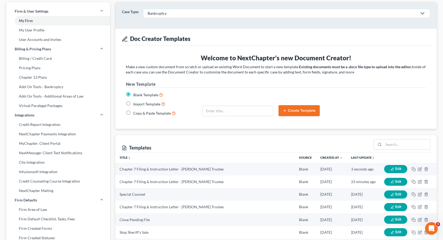
scroll to position [0, 0]
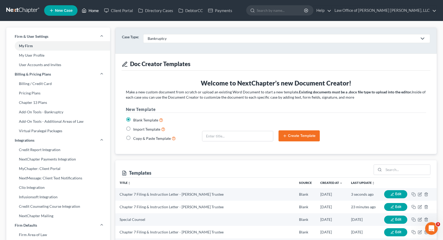
click at [91, 10] on link "Home" at bounding box center [90, 10] width 22 height 9
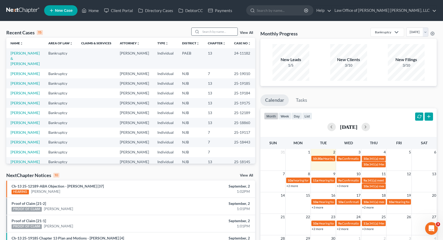
click at [225, 32] on input "search" at bounding box center [219, 32] width 37 height 8
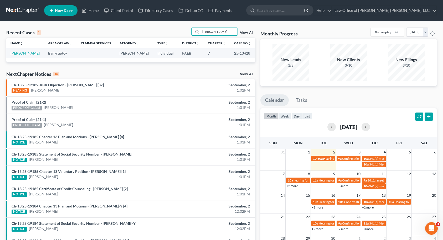
type input "[PERSON_NAME]"
click at [35, 53] on link "[PERSON_NAME]" at bounding box center [25, 53] width 29 height 4
select select "10"
select select "6"
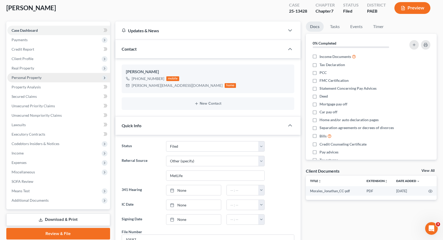
scroll to position [105, 0]
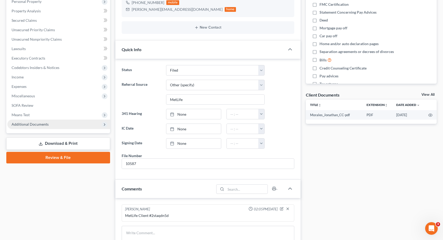
click at [35, 124] on span "Additional Documents" at bounding box center [30, 124] width 37 height 4
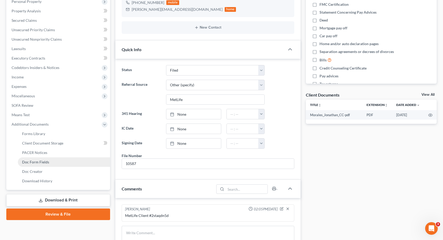
click at [38, 165] on link "Doc Form Fields" at bounding box center [64, 162] width 92 height 9
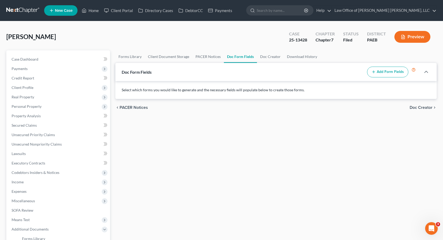
click at [381, 73] on button "Add Form Fields" at bounding box center [387, 72] width 41 height 11
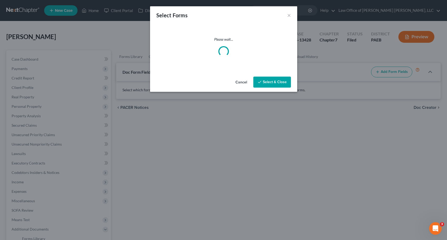
select select
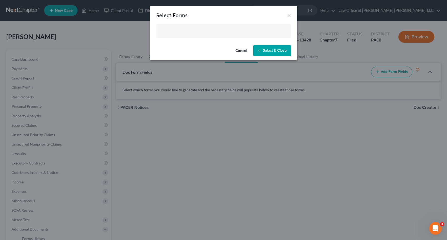
click at [201, 30] on input "text" at bounding box center [223, 32] width 127 height 8
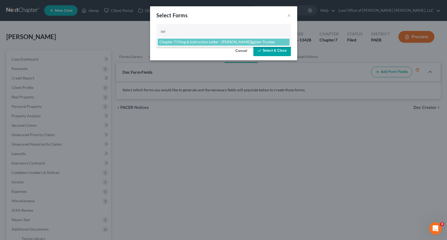
type input "sei"
select select "117167"
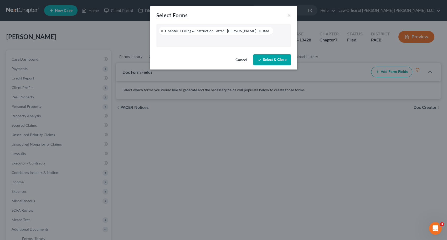
click at [268, 61] on button "Select & Close" at bounding box center [272, 59] width 38 height 11
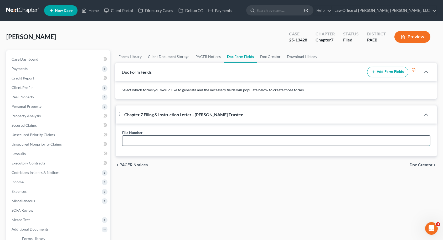
click at [275, 141] on input "text" at bounding box center [276, 141] width 308 height 10
type input "10587"
click at [419, 164] on span "Doc Creator" at bounding box center [421, 165] width 23 height 4
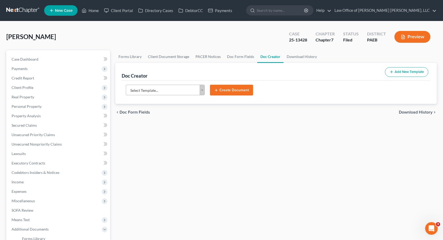
click at [183, 88] on body "Home New Case Client Portal Directory Cases DebtorCC Payments Law Office of [PE…" at bounding box center [221, 173] width 443 height 346
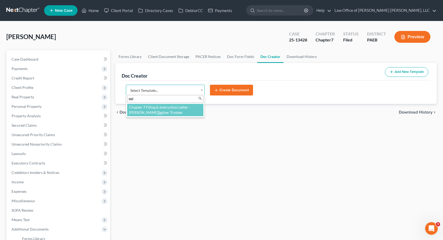
type input "sei"
select select "117167"
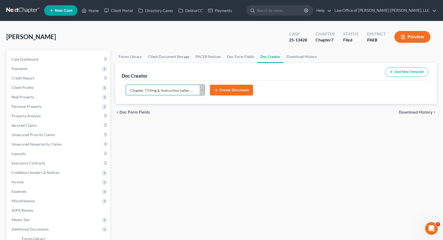
click at [224, 93] on button "Create Document" at bounding box center [231, 90] width 43 height 11
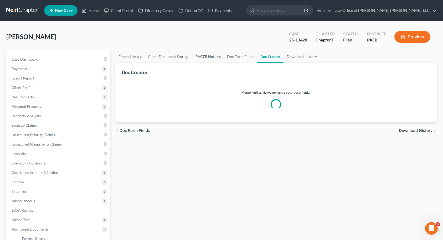
click at [214, 57] on link "PACER Notices" at bounding box center [208, 56] width 32 height 13
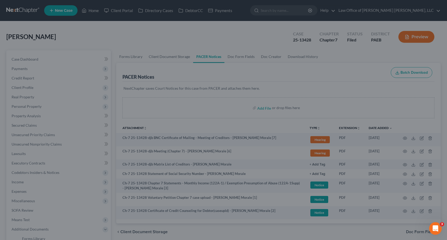
click at [263, 56] on div at bounding box center [223, 120] width 447 height 240
click at [104, 26] on div at bounding box center [223, 120] width 447 height 240
click at [167, 58] on div at bounding box center [223, 120] width 447 height 240
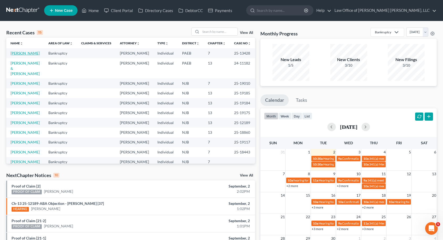
click at [37, 53] on link "[PERSON_NAME]" at bounding box center [25, 53] width 29 height 4
select select "6"
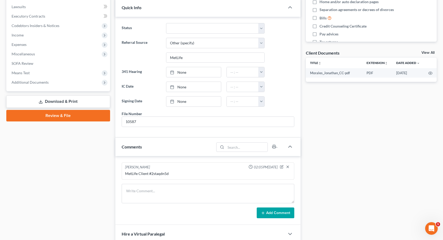
scroll to position [121, 0]
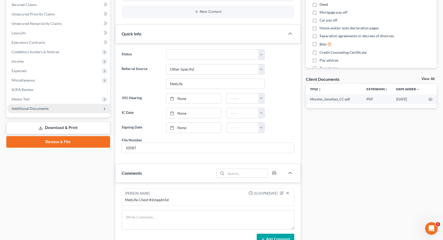
click at [79, 111] on span "Additional Documents" at bounding box center [58, 108] width 103 height 9
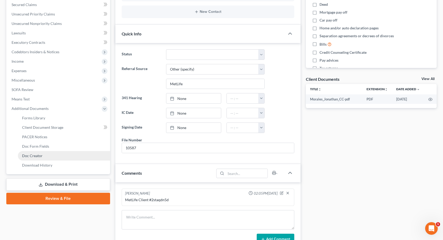
click at [60, 155] on link "Doc Creator" at bounding box center [64, 155] width 92 height 9
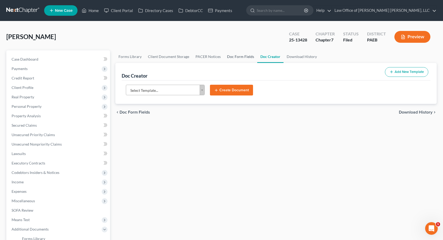
click at [232, 59] on link "Doc Form Fields" at bounding box center [240, 56] width 33 height 13
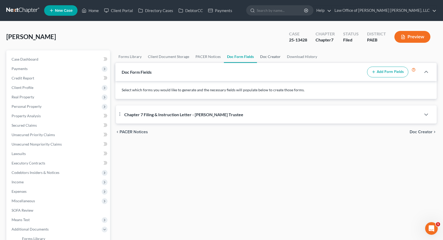
click at [259, 58] on link "Doc Creator" at bounding box center [270, 56] width 27 height 13
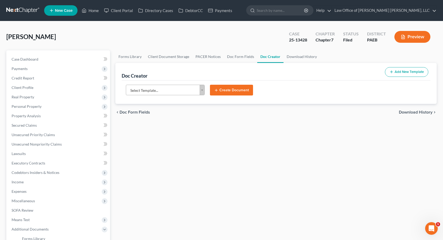
click at [182, 91] on body "Home New Case Client Portal Directory Cases DebtorCC Payments Law Office of [PE…" at bounding box center [221, 173] width 443 height 346
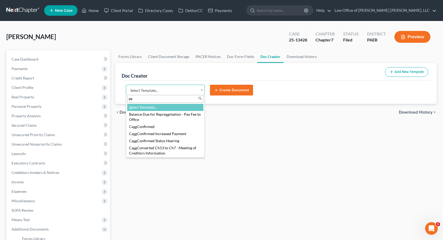
type input "sei"
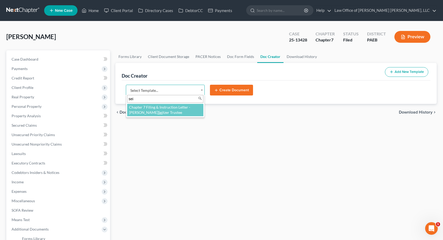
select select "117167"
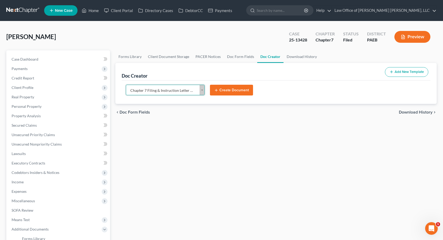
click at [231, 89] on button "Create Document" at bounding box center [231, 90] width 43 height 11
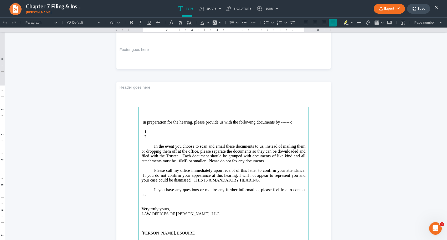
scroll to position [263, 0]
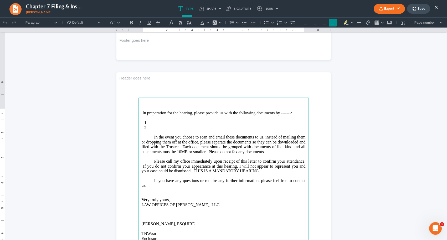
click at [289, 115] on span "In preparation for the hearing, please provide us with the following documents …" at bounding box center [218, 113] width 150 height 4
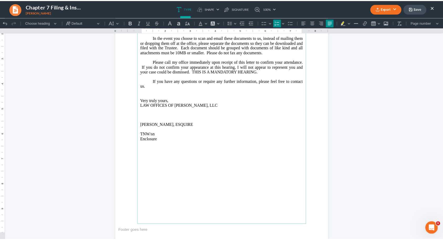
scroll to position [368, 0]
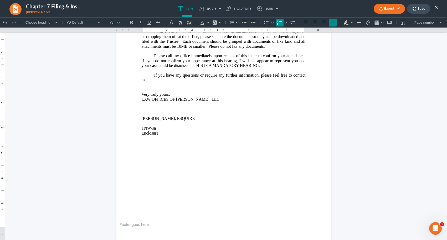
click at [419, 11] on button "Save" at bounding box center [418, 9] width 23 height 10
click at [385, 9] on button "Export" at bounding box center [389, 9] width 31 height 10
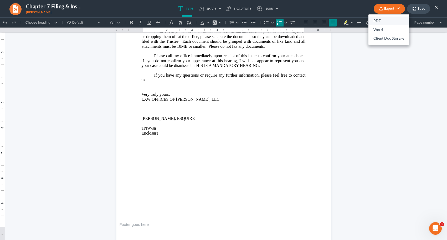
click at [384, 21] on link "PDF" at bounding box center [388, 21] width 41 height 9
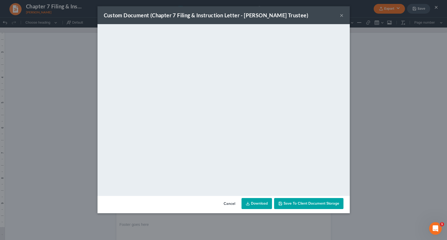
click at [293, 204] on span "Save to Client Document Storage" at bounding box center [312, 204] width 56 height 4
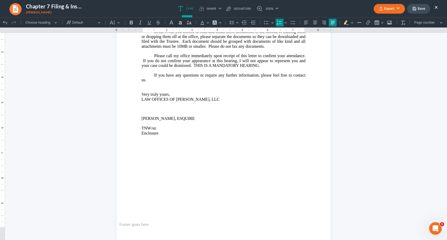
click at [437, 7] on button "×" at bounding box center [436, 7] width 4 height 6
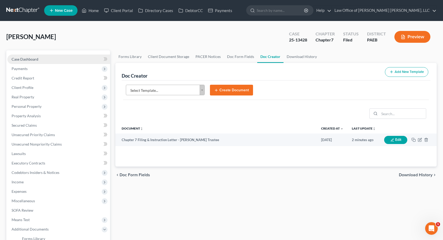
click at [44, 60] on link "Case Dashboard" at bounding box center [58, 59] width 103 height 9
select select "6"
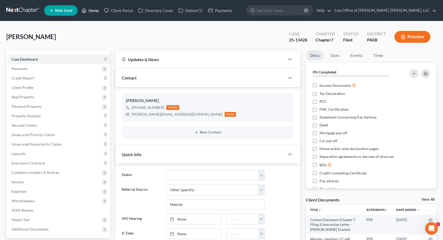
click at [93, 13] on link "Home" at bounding box center [90, 10] width 22 height 9
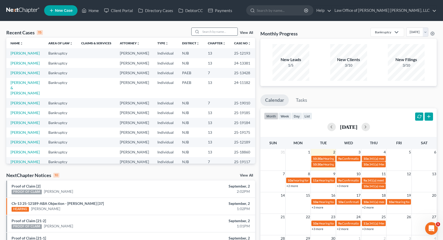
click at [220, 32] on input "search" at bounding box center [219, 32] width 37 height 8
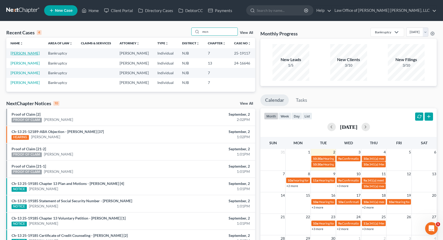
type input "mcn"
click at [28, 55] on link "[PERSON_NAME]" at bounding box center [25, 53] width 29 height 4
select select "6"
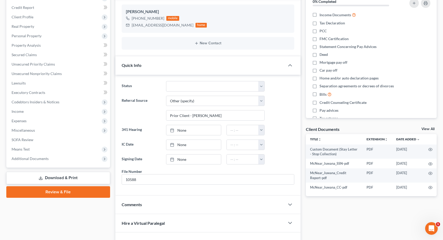
scroll to position [79, 0]
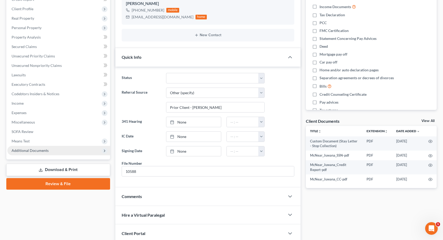
click at [72, 151] on span "Additional Documents" at bounding box center [58, 150] width 103 height 9
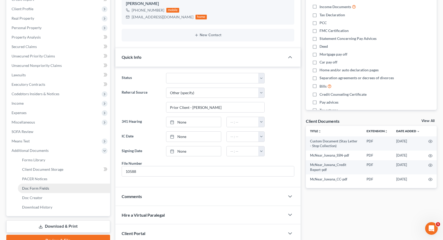
click at [50, 190] on link "Doc Form Fields" at bounding box center [64, 188] width 92 height 9
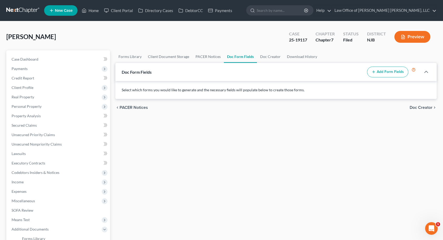
click at [397, 71] on button "Add Form Fields" at bounding box center [387, 72] width 41 height 11
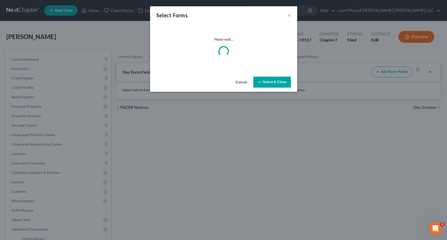
select select
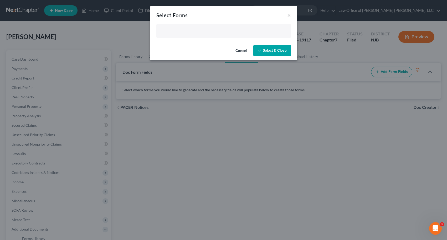
click at [253, 29] on input "text" at bounding box center [223, 32] width 127 height 8
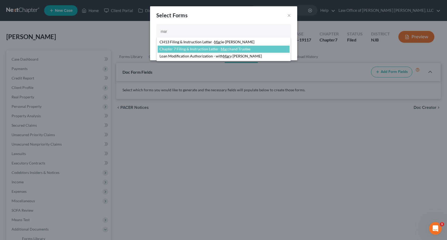
type input "mar"
select select "99117"
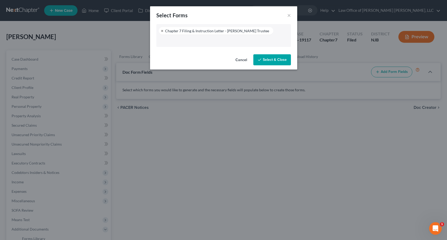
click at [264, 59] on button "Select & Close" at bounding box center [272, 59] width 38 height 11
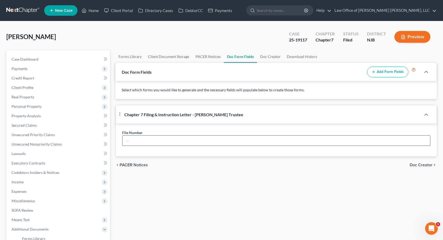
click at [270, 141] on input "text" at bounding box center [276, 141] width 308 height 10
type input "10588"
click at [420, 166] on span "Doc Creator" at bounding box center [421, 165] width 23 height 4
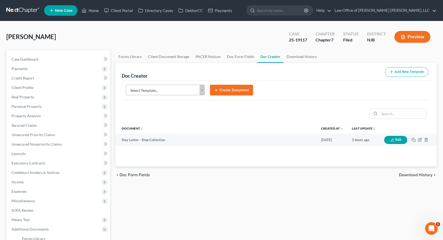
click at [177, 92] on body "Home New Case Client Portal Directory Cases DebtorCC Payments Law Office of Dav…" at bounding box center [221, 173] width 443 height 346
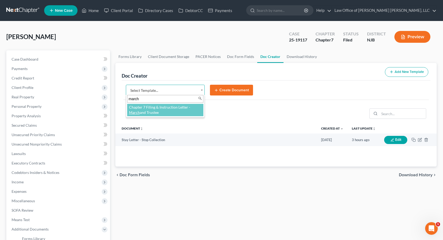
type input "march"
select select "99117"
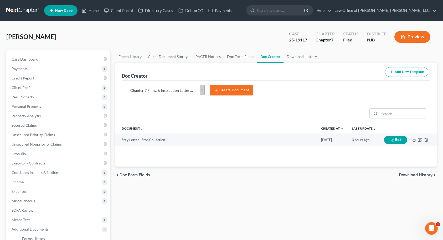
click at [232, 92] on button "Create Document" at bounding box center [231, 90] width 43 height 11
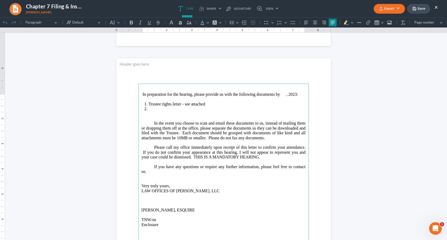
scroll to position [289, 0]
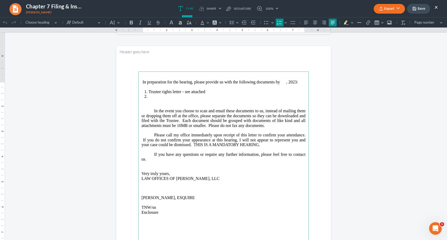
click at [162, 99] on li "Rich Text Editor, page-1-main" at bounding box center [226, 96] width 157 height 5
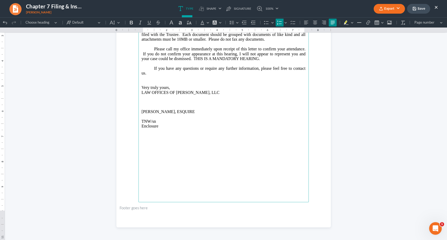
scroll to position [263, 0]
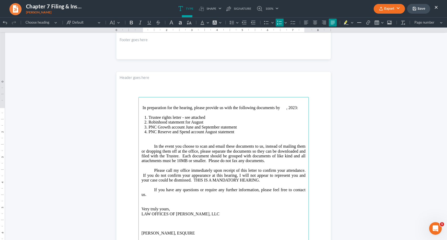
click at [422, 9] on button "Save" at bounding box center [418, 9] width 23 height 10
click at [393, 8] on button "Export" at bounding box center [389, 9] width 31 height 10
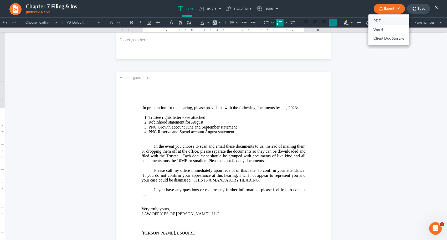
click at [386, 19] on link "PDF" at bounding box center [388, 21] width 41 height 9
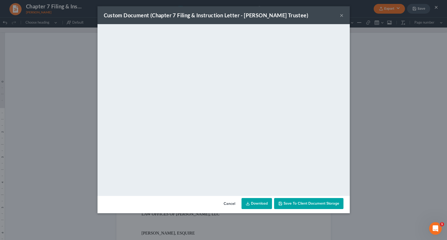
click at [341, 16] on button "×" at bounding box center [342, 15] width 4 height 6
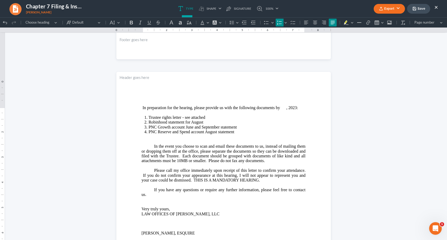
click at [296, 110] on span "In preparation for the hearing, please provide us with the following documents …" at bounding box center [220, 108] width 155 height 4
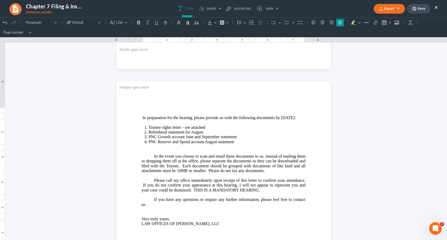
click at [416, 10] on icon "button" at bounding box center [414, 9] width 4 height 4
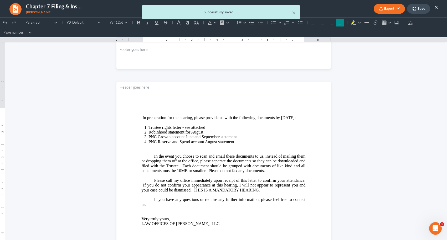
click at [395, 10] on div "× Successfully saved." at bounding box center [220, 13] width 447 height 16
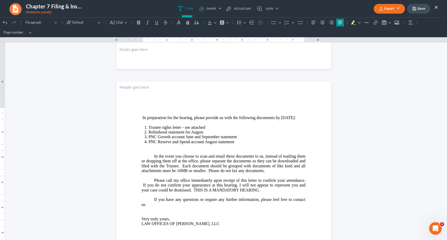
click at [395, 10] on button "Export" at bounding box center [389, 9] width 31 height 10
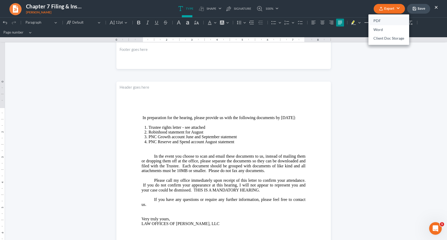
click at [385, 19] on link "PDF" at bounding box center [388, 21] width 41 height 9
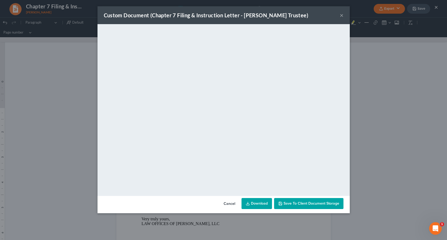
click at [293, 205] on span "Save to Client Document Storage" at bounding box center [312, 204] width 56 height 4
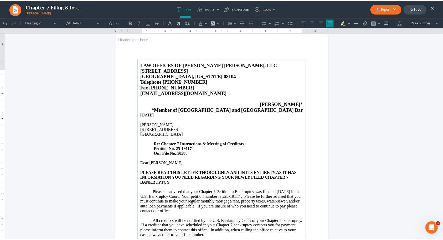
scroll to position [0, 0]
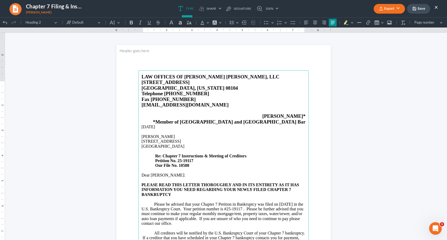
click at [414, 7] on polyline "button" at bounding box center [413, 7] width 1 height 1
click at [436, 7] on button "×" at bounding box center [436, 7] width 4 height 6
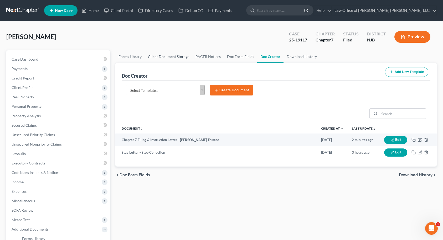
click at [170, 56] on link "Client Document Storage" at bounding box center [169, 56] width 48 height 13
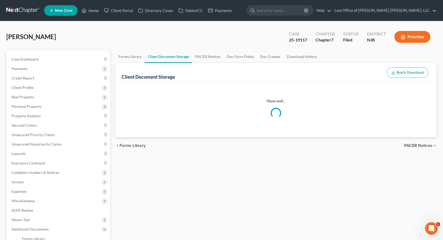
select select "9"
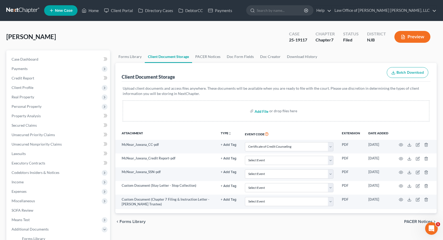
click at [262, 111] on input "file" at bounding box center [261, 110] width 13 height 9
type input "C:\fakepath\McNear_Juwana_Primerica 3.31.25.pdf"
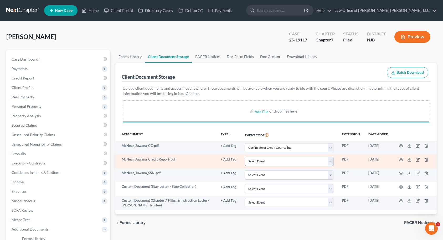
select select "9"
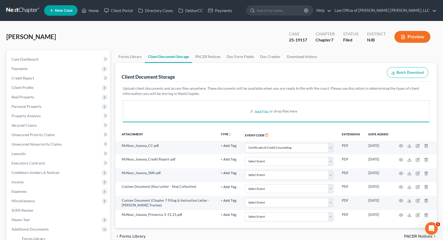
select select "9"
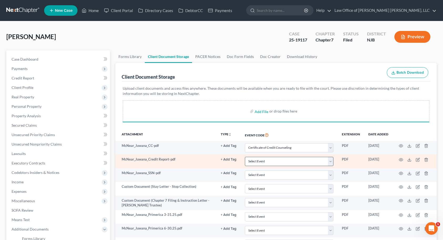
select select "9"
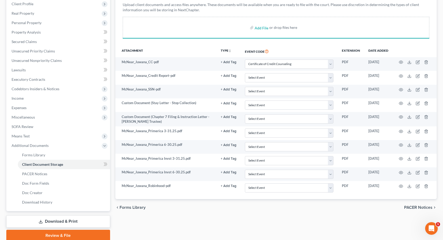
select select "9"
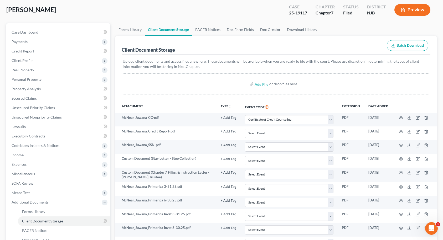
scroll to position [26, 0]
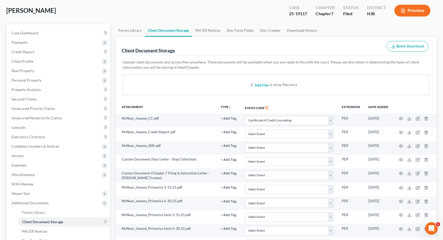
click at [263, 86] on input "file" at bounding box center [261, 84] width 13 height 9
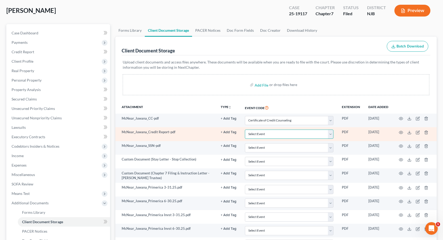
click at [300, 136] on select "Select Event 20 Largest Unsecured Creditors Amended Attorney Compensation State…" at bounding box center [289, 134] width 89 height 9
click at [289, 134] on select "Select Event 20 Largest Unsecured Creditors Amended Attorney Compensation State…" at bounding box center [289, 134] width 89 height 9
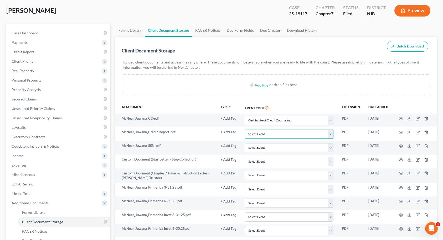
scroll to position [0, 0]
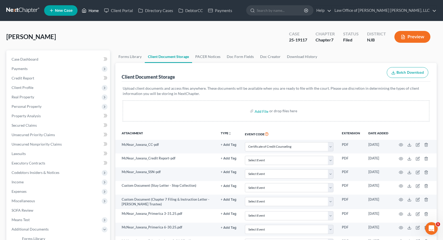
click at [94, 12] on link "Home" at bounding box center [90, 10] width 22 height 9
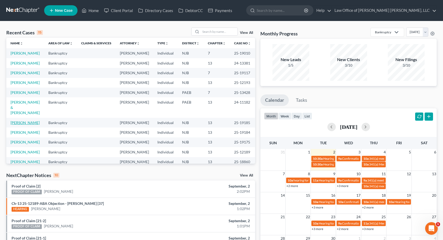
click at [25, 125] on link "[PERSON_NAME]" at bounding box center [25, 123] width 29 height 4
select select "10"
select select "0"
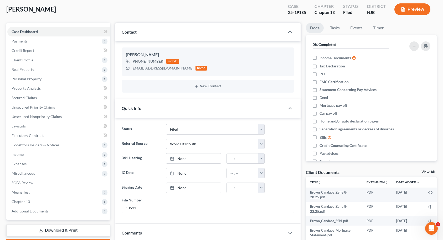
scroll to position [131, 0]
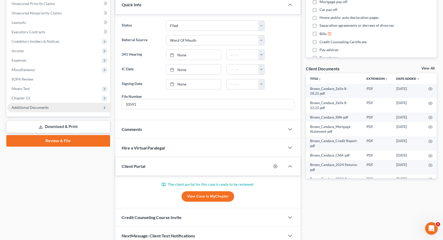
click at [74, 108] on span "Additional Documents" at bounding box center [58, 107] width 103 height 9
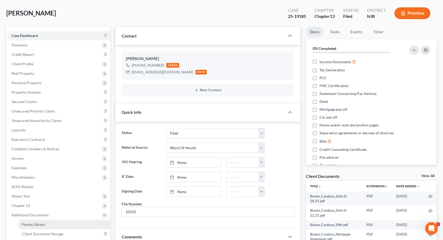
scroll to position [0, 0]
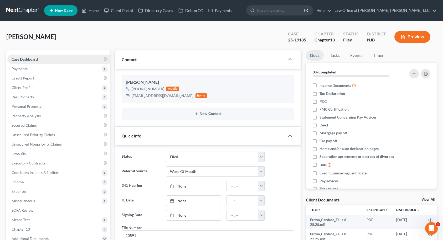
click at [64, 57] on link "Case Dashboard" at bounding box center [58, 59] width 103 height 9
click at [129, 13] on link "Client Portal" at bounding box center [118, 10] width 34 height 9
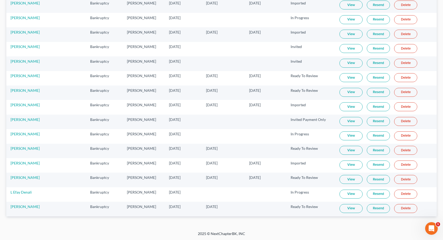
scroll to position [450, 0]
click at [346, 209] on link "View" at bounding box center [351, 208] width 23 height 9
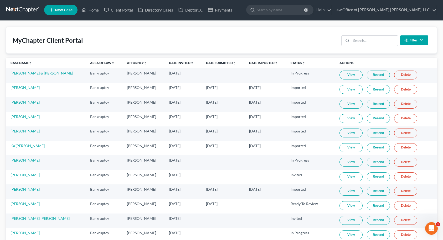
scroll to position [0, 0]
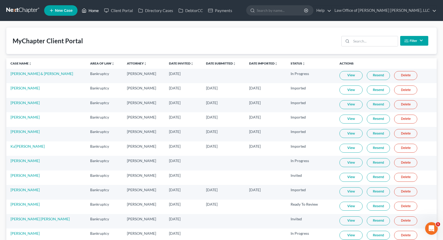
click at [95, 12] on link "Home" at bounding box center [90, 10] width 22 height 9
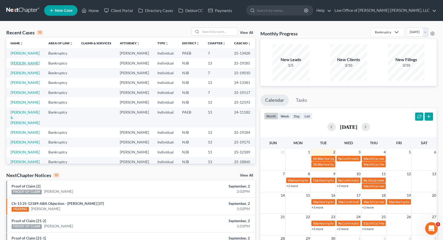
click at [23, 65] on link "[PERSON_NAME]" at bounding box center [25, 63] width 29 height 4
select select "0"
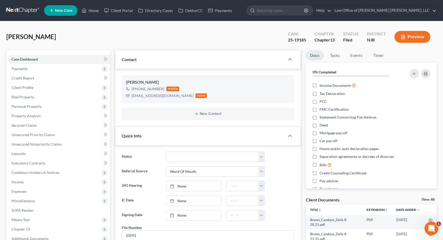
click at [431, 230] on icon "Open Intercom Messenger" at bounding box center [430, 228] width 9 height 9
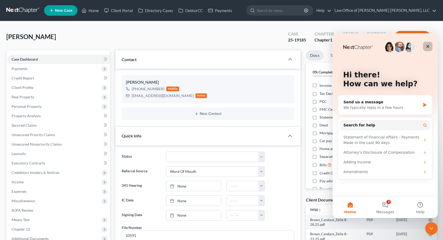
click at [429, 45] on icon "Close" at bounding box center [428, 46] width 4 height 4
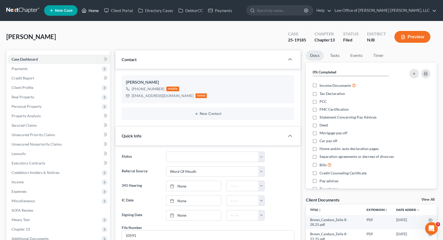
click at [92, 11] on link "Home" at bounding box center [90, 10] width 22 height 9
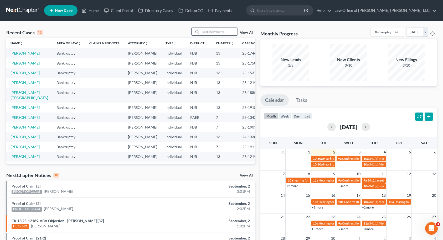
click at [210, 32] on input "search" at bounding box center [219, 32] width 37 height 8
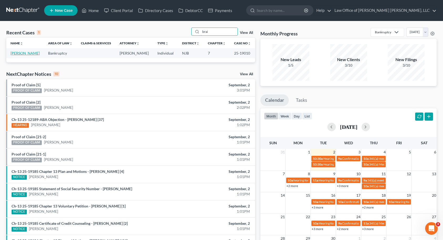
type input "brai"
click at [25, 53] on link "[PERSON_NAME]" at bounding box center [25, 53] width 29 height 4
select select "10"
select select "6"
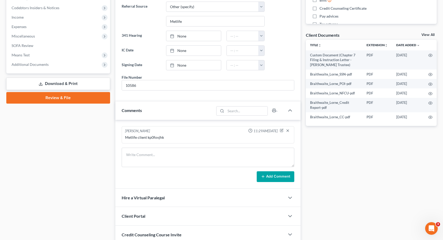
scroll to position [184, 0]
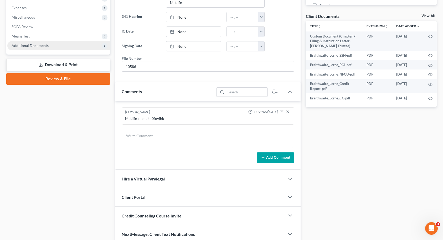
click at [35, 48] on span "Additional Documents" at bounding box center [30, 45] width 37 height 4
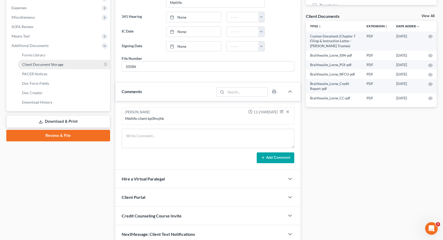
click at [39, 66] on span "Client Document Storage" at bounding box center [42, 64] width 41 height 4
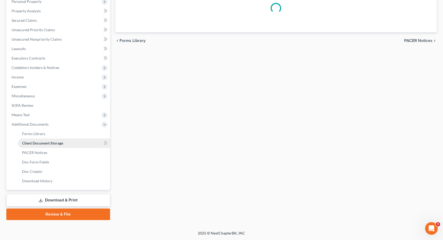
select select "9"
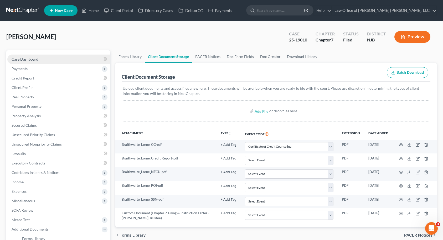
click at [42, 59] on link "Case Dashboard" at bounding box center [58, 59] width 103 height 9
select select "6"
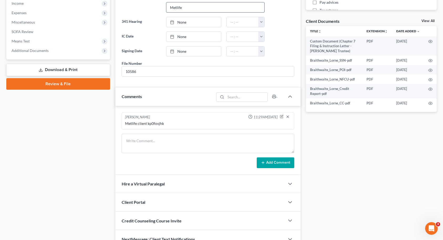
scroll to position [207, 0]
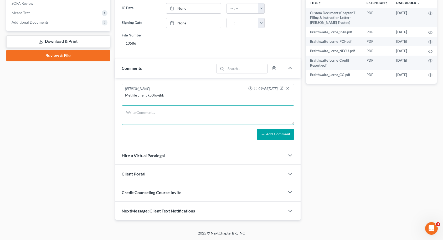
click at [172, 117] on textarea at bounding box center [208, 115] width 173 height 19
type textarea "Trustee documents uploaded on 9/2. Still need the BOA letter stating account wa…"
click at [269, 133] on button "Add Comment" at bounding box center [276, 134] width 38 height 11
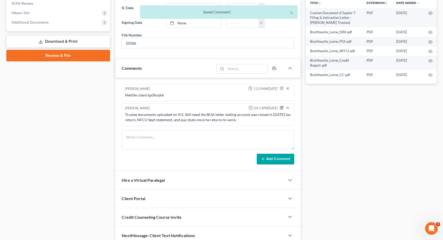
click at [281, 108] on icon "button" at bounding box center [282, 108] width 4 height 4
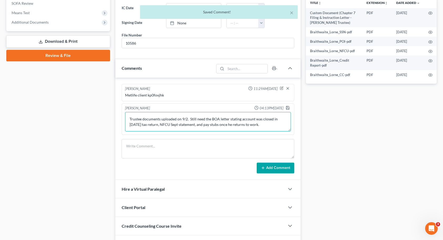
click at [268, 125] on textarea "Trustee documents uploaded on 9/2. Still need the BOA letter stating account wa…" at bounding box center [208, 121] width 166 height 19
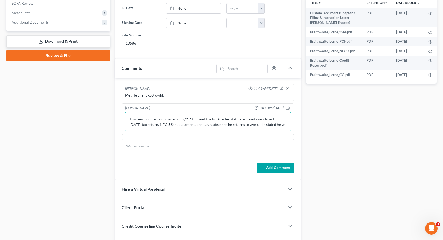
scroll to position [1, 0]
type textarea "Trustee documents uploaded on 9/2. Still need the BOA letter stating account wa…"
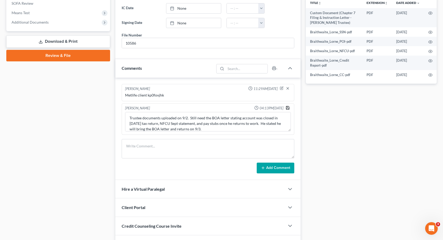
click at [286, 108] on icon "button" at bounding box center [288, 108] width 4 height 4
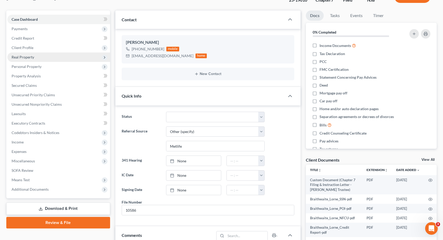
scroll to position [0, 0]
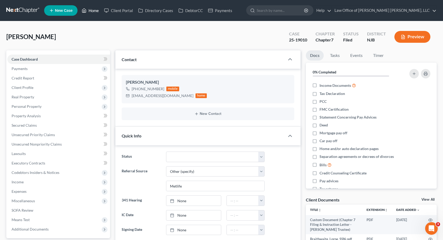
click at [90, 13] on link "Home" at bounding box center [90, 10] width 22 height 9
